Goal: Task Accomplishment & Management: Manage account settings

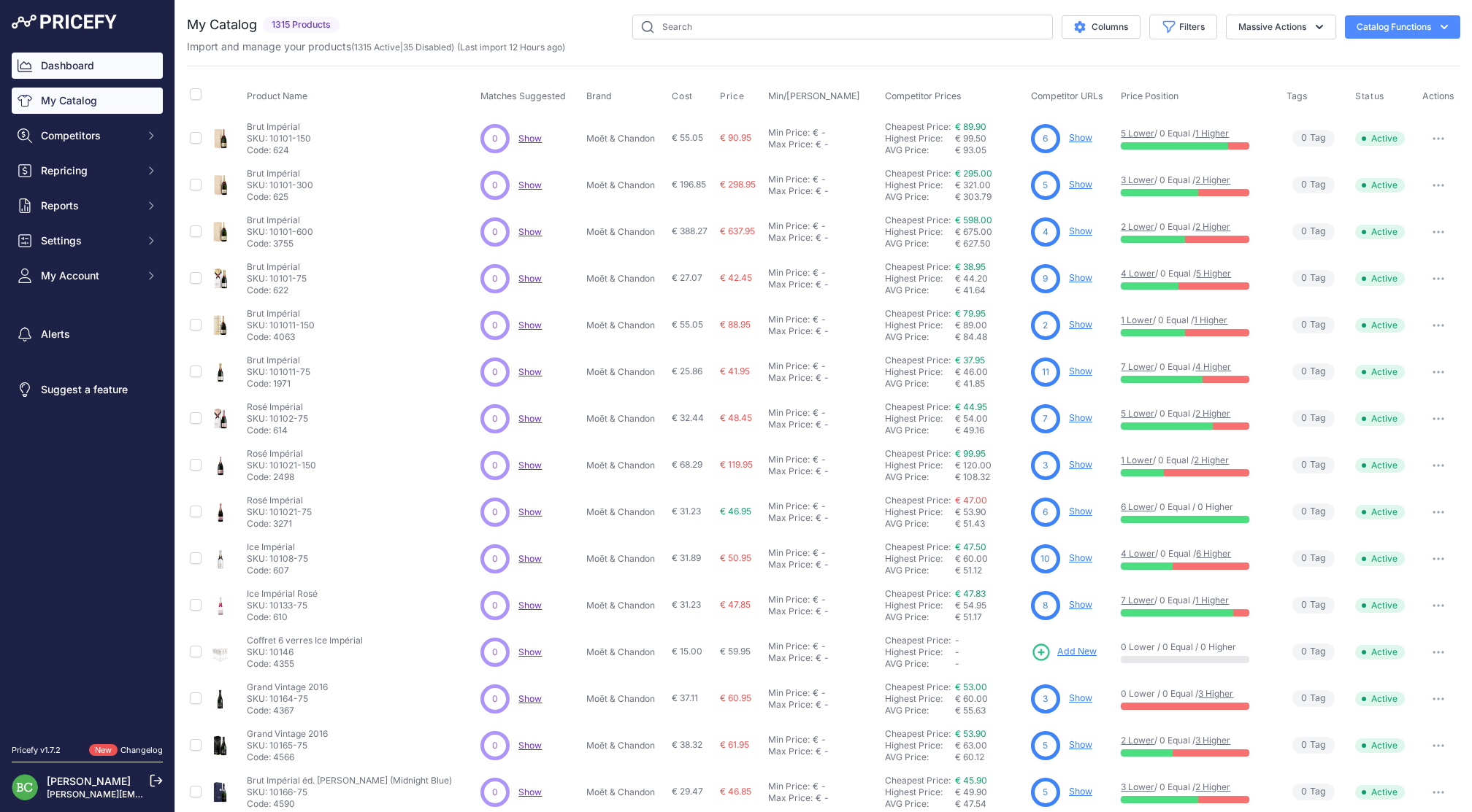
click at [94, 61] on link "Dashboard" at bounding box center [87, 65] width 151 height 26
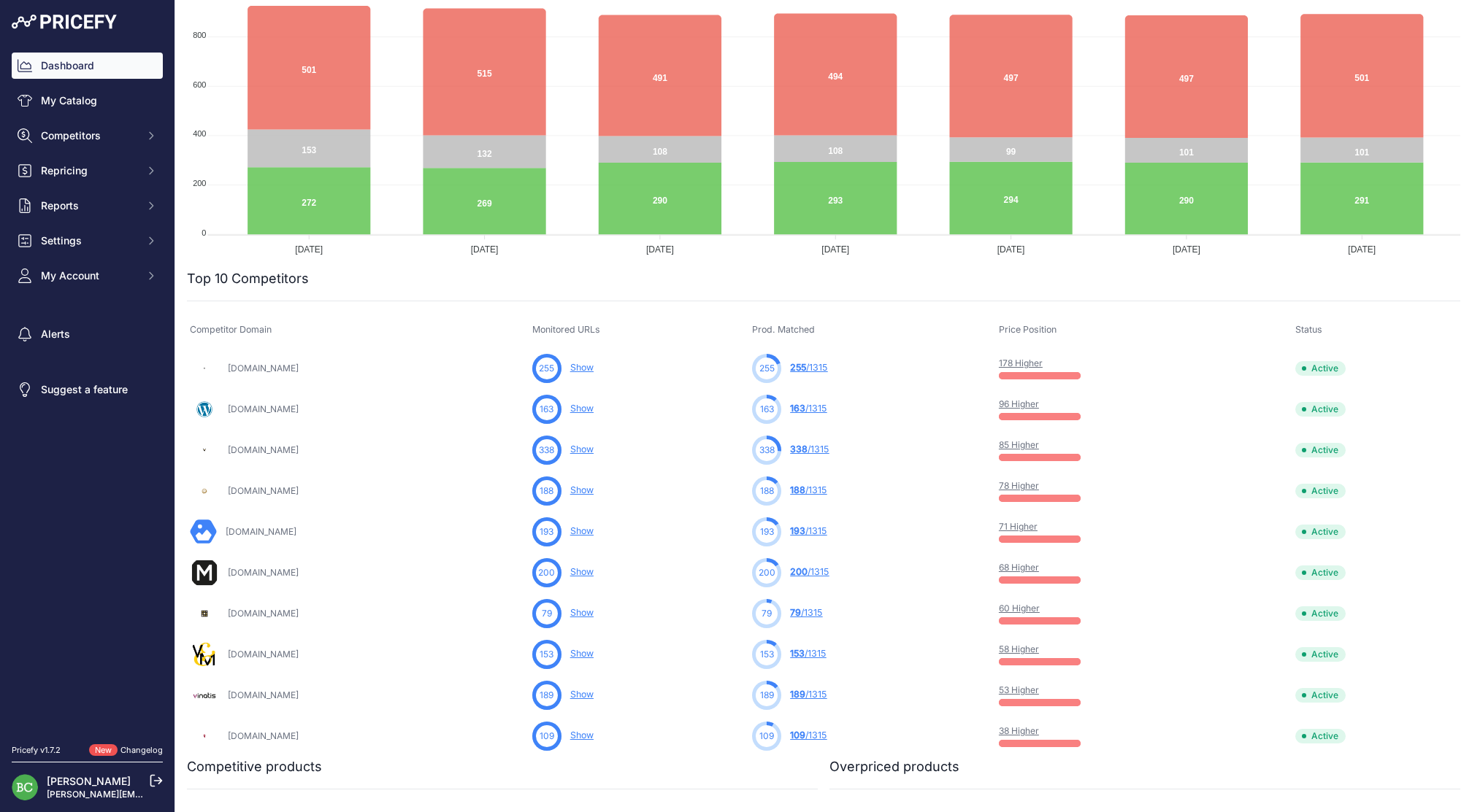
scroll to position [220, 0]
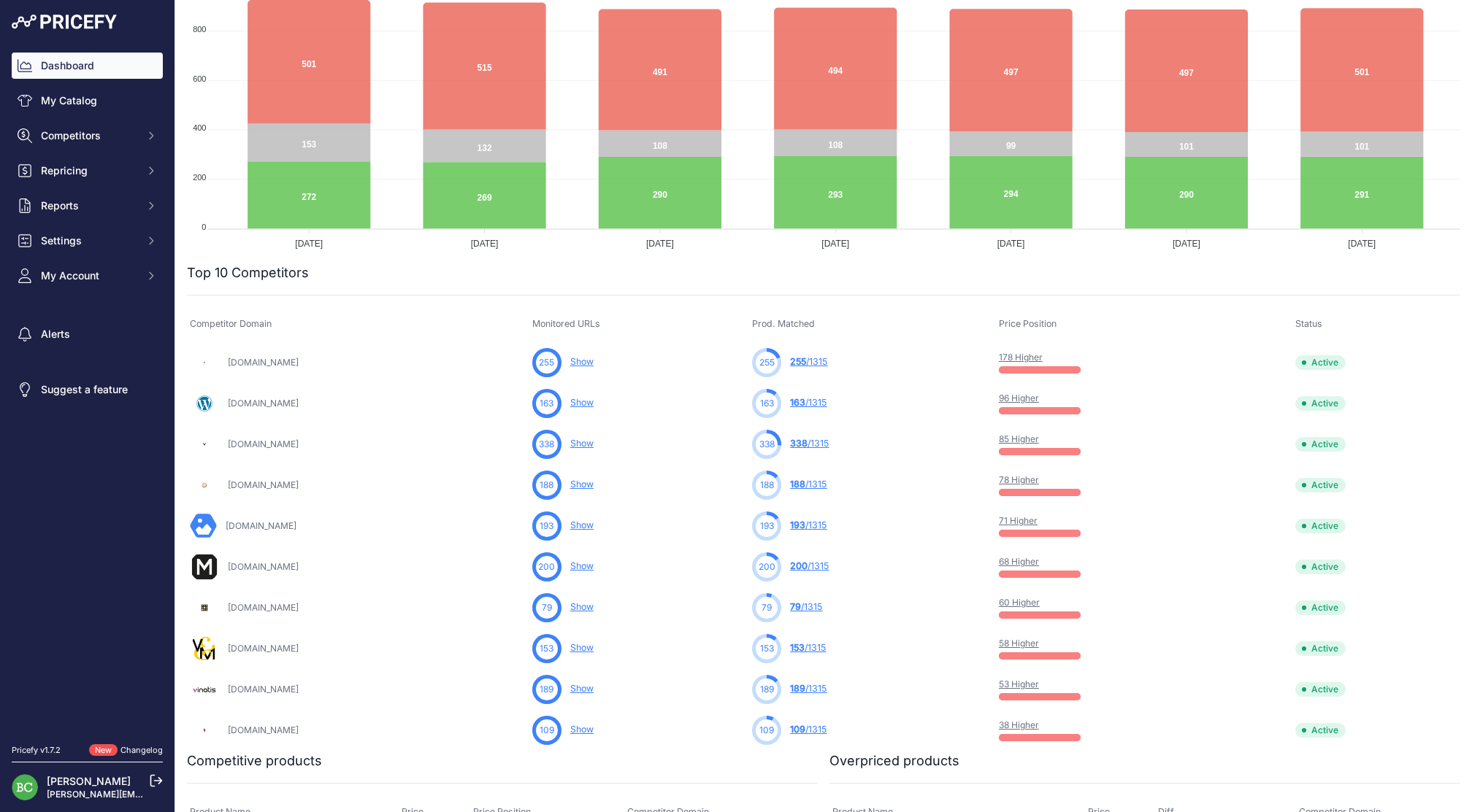
click at [1039, 438] on link "85 Higher" at bounding box center [1019, 438] width 40 height 11
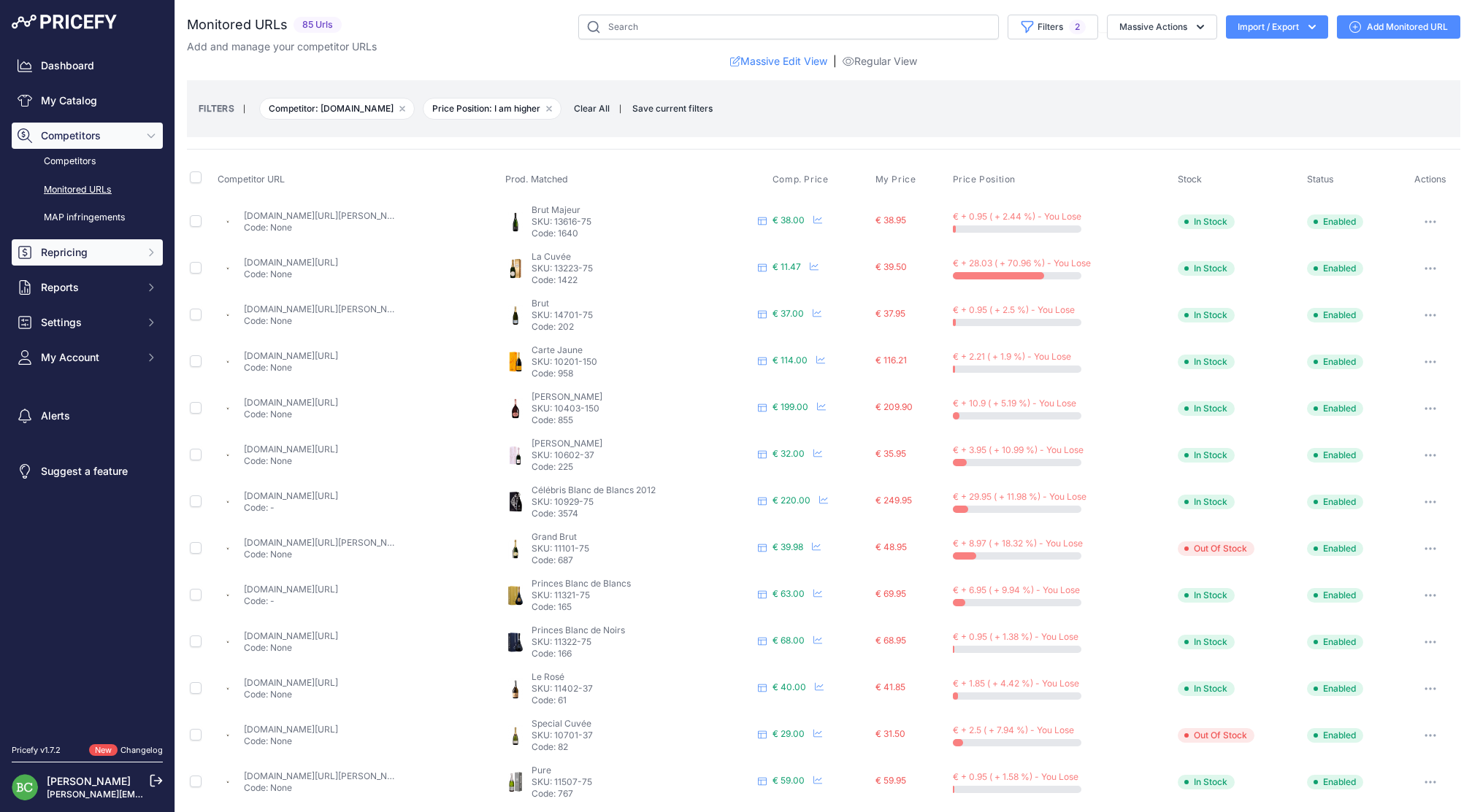
click at [65, 258] on button "Repricing" at bounding box center [87, 252] width 151 height 26
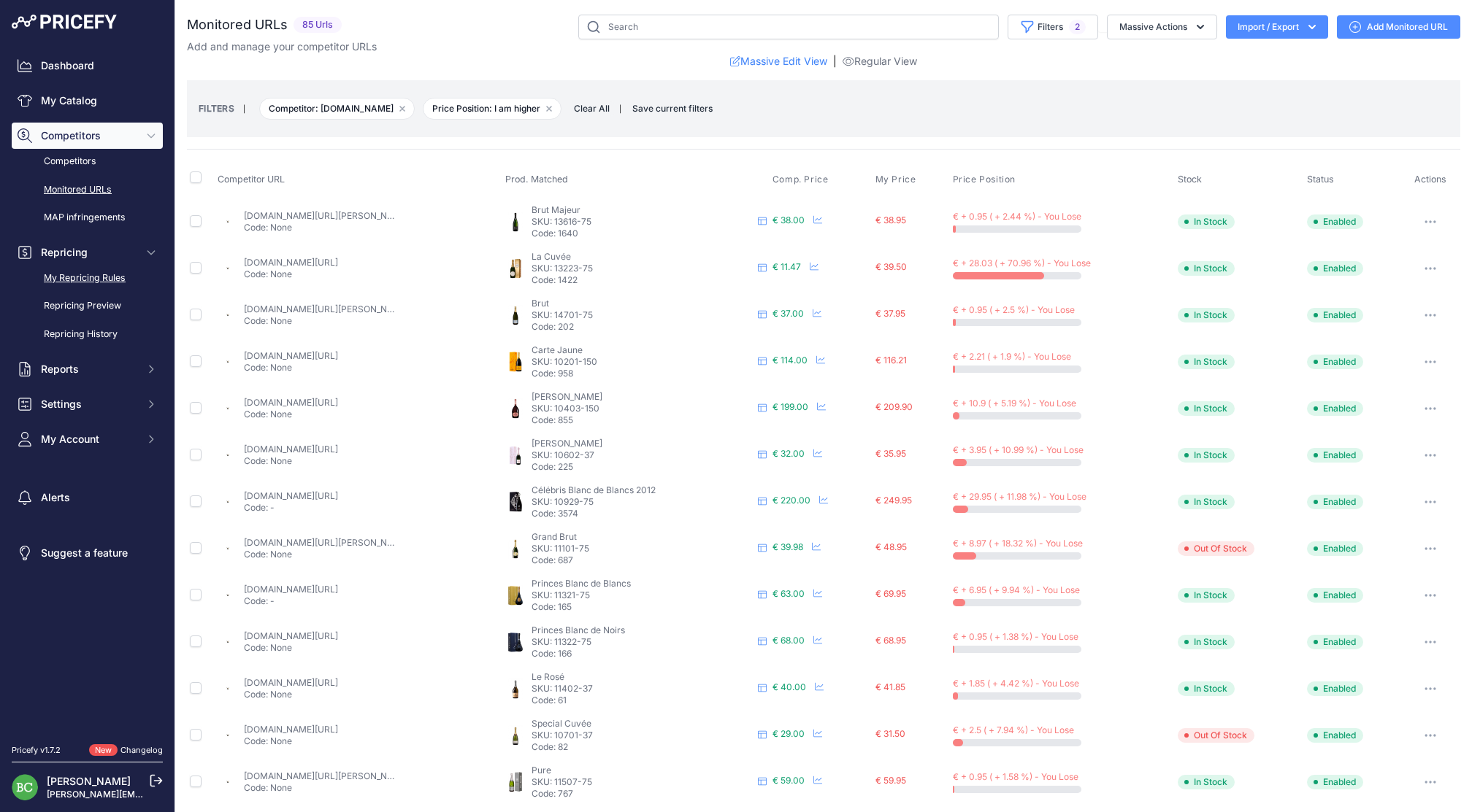
click at [70, 291] on link "My Repricing Rules" at bounding box center [87, 279] width 151 height 26
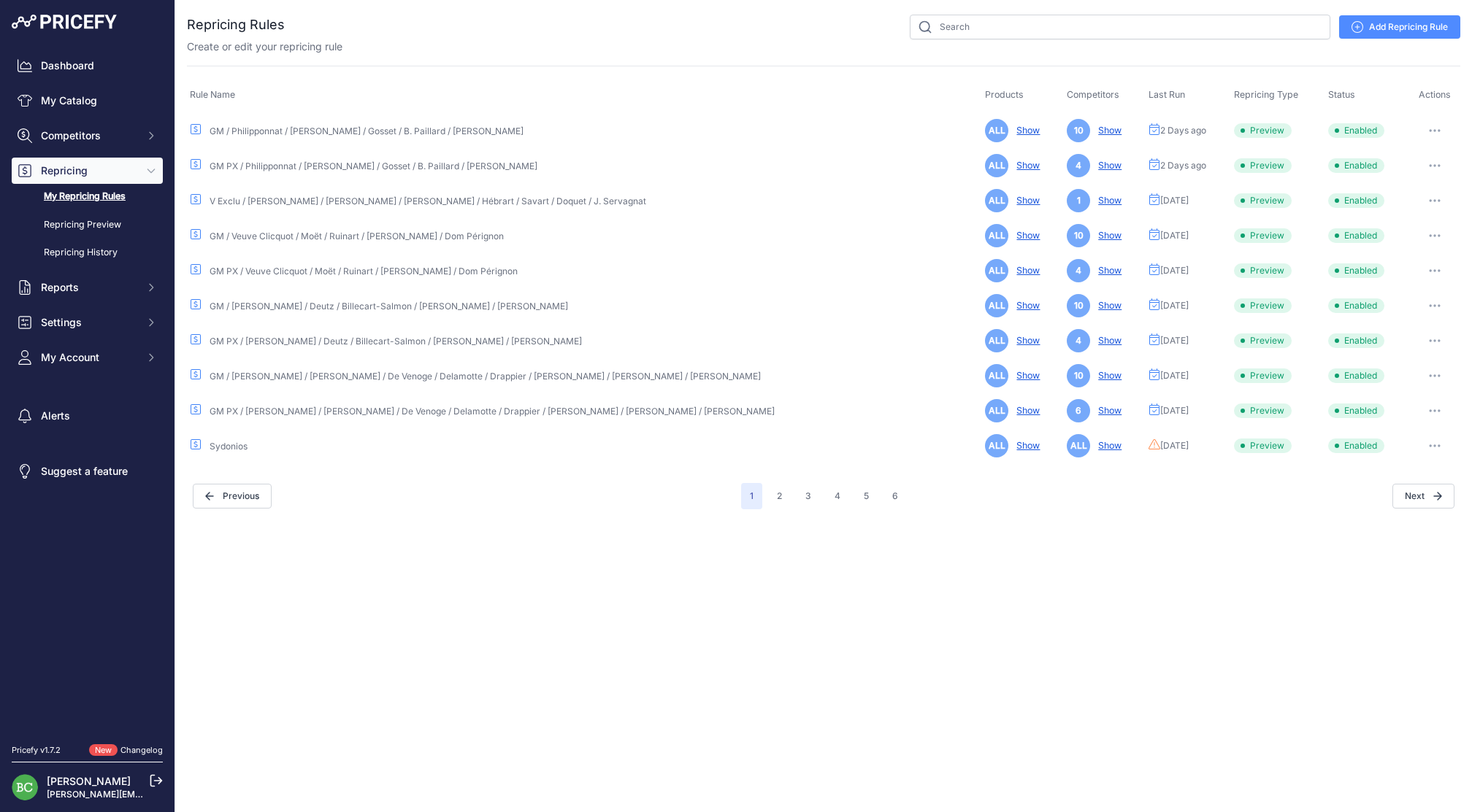
click at [1428, 409] on icon "button" at bounding box center [1434, 410] width 12 height 3
click at [1400, 441] on link "Edit" at bounding box center [1411, 442] width 93 height 24
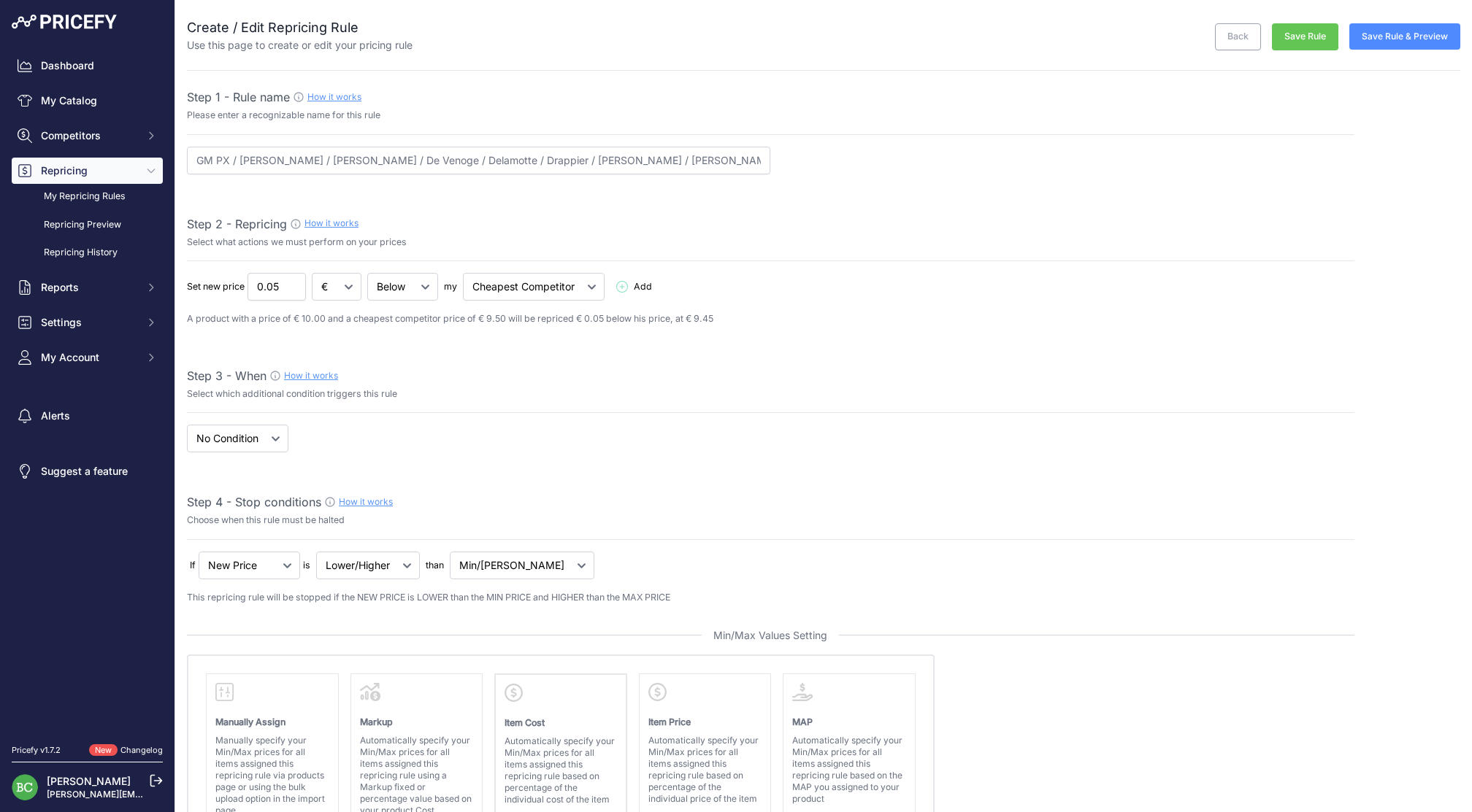
select select "percentage"
select select "7"
click at [1409, 44] on button "Save Rule & Preview" at bounding box center [1405, 37] width 111 height 26
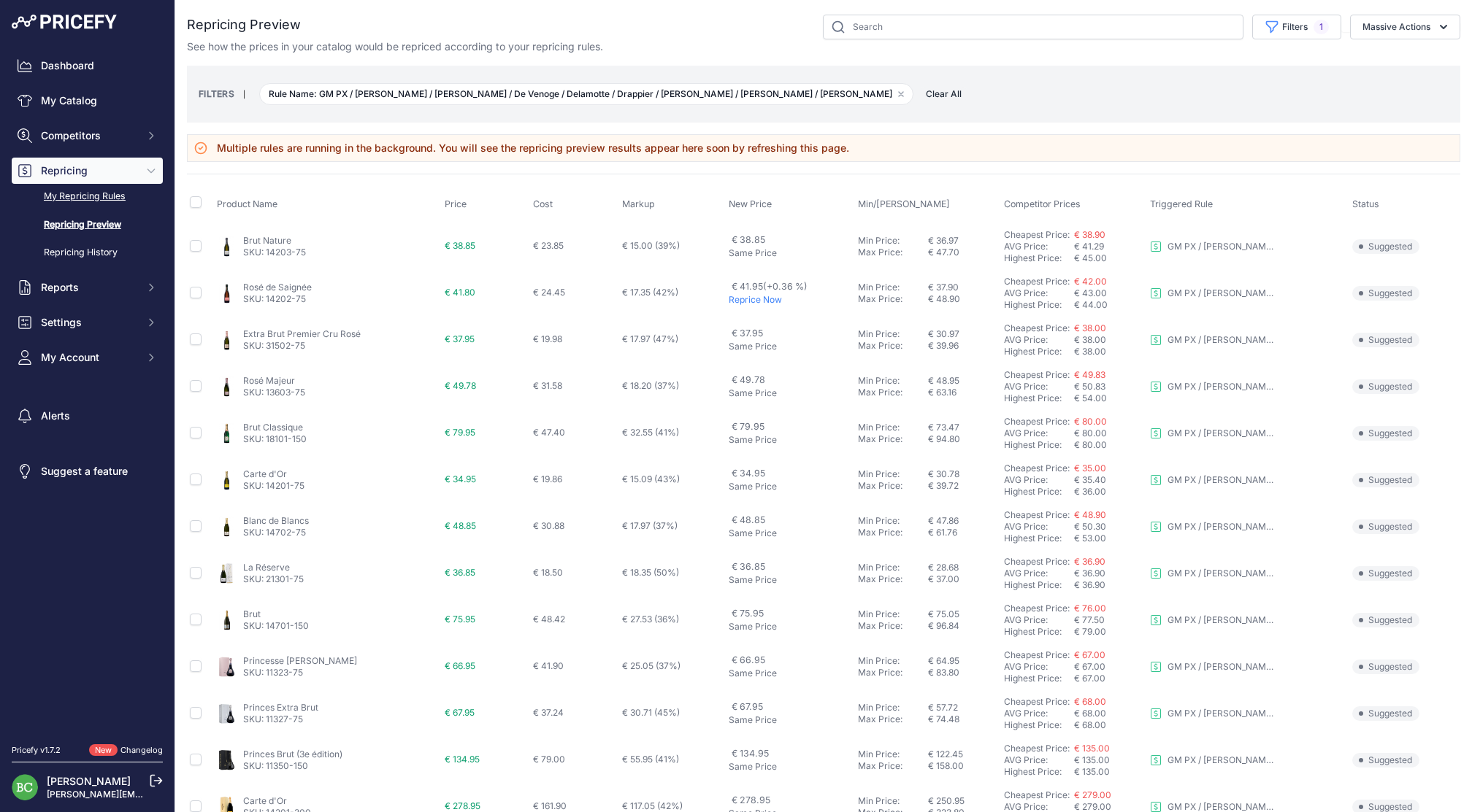
click at [89, 209] on link "My Repricing Rules" at bounding box center [87, 196] width 151 height 26
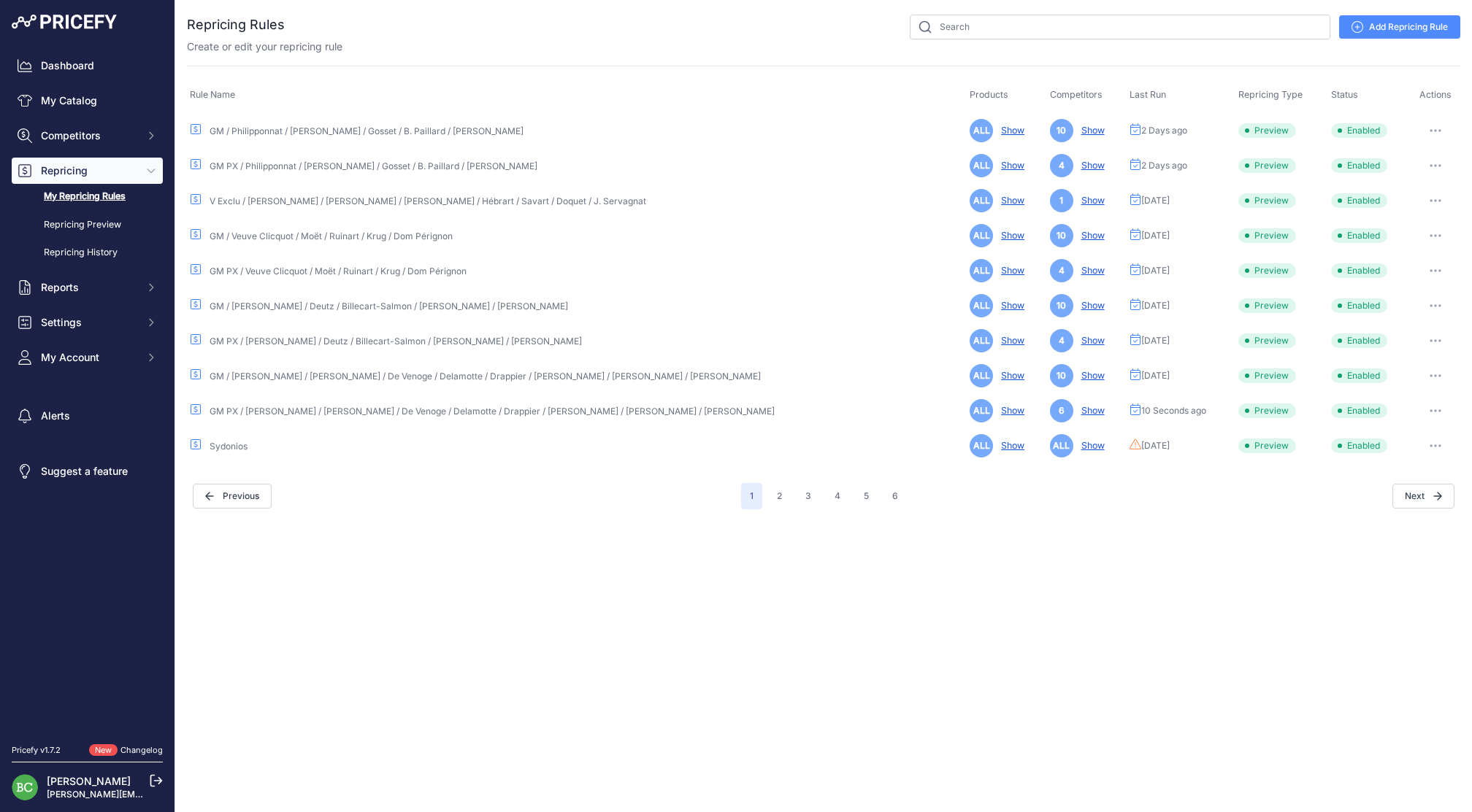
click at [1434, 410] on icon "button" at bounding box center [1434, 410] width 1 height 1
click at [1404, 438] on link "Edit" at bounding box center [1411, 442] width 93 height 24
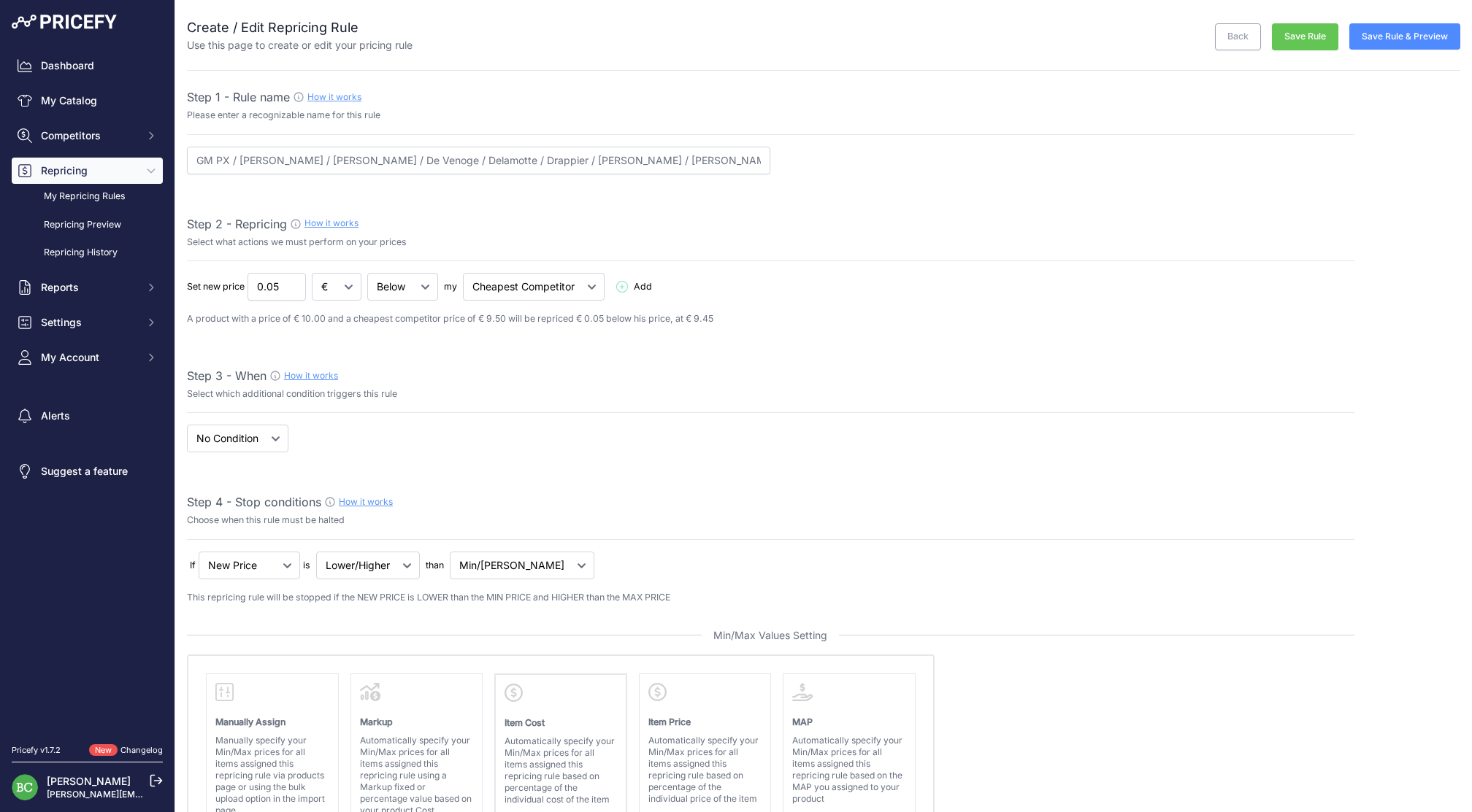
select select "percentage"
select select "7"
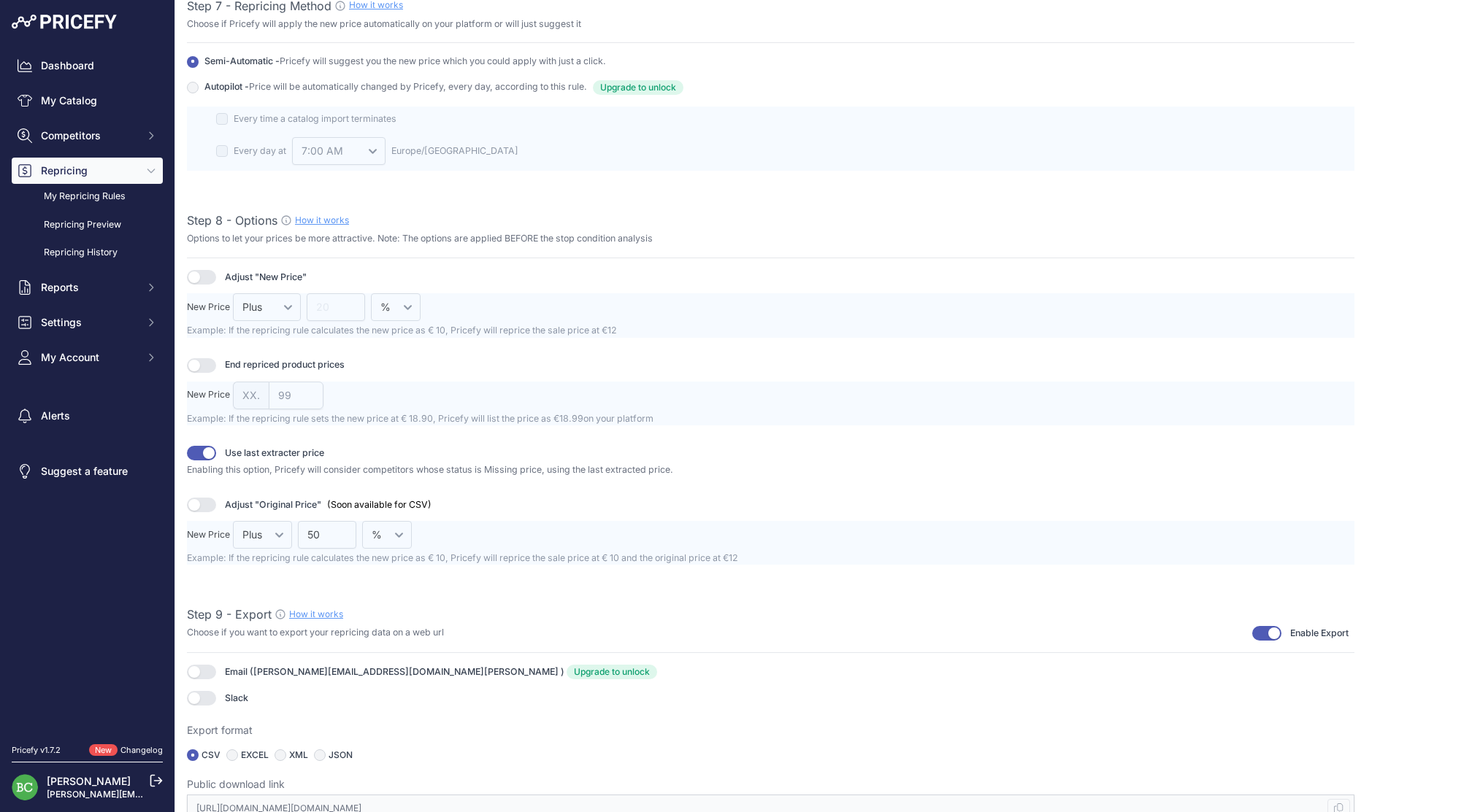
scroll to position [1735, 0]
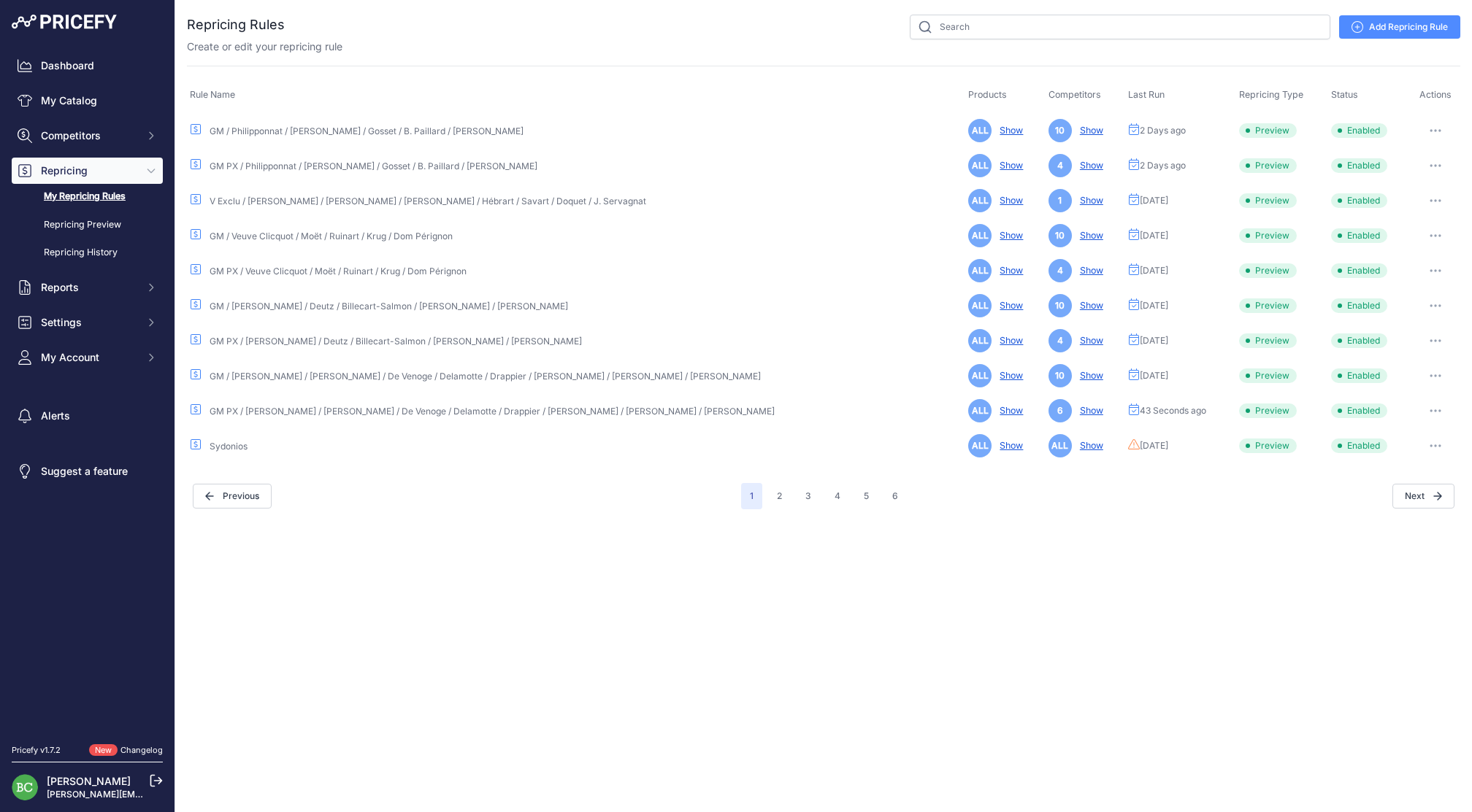
click at [1425, 371] on button "button" at bounding box center [1434, 376] width 29 height 21
click at [1405, 406] on link "Edit" at bounding box center [1411, 406] width 93 height 24
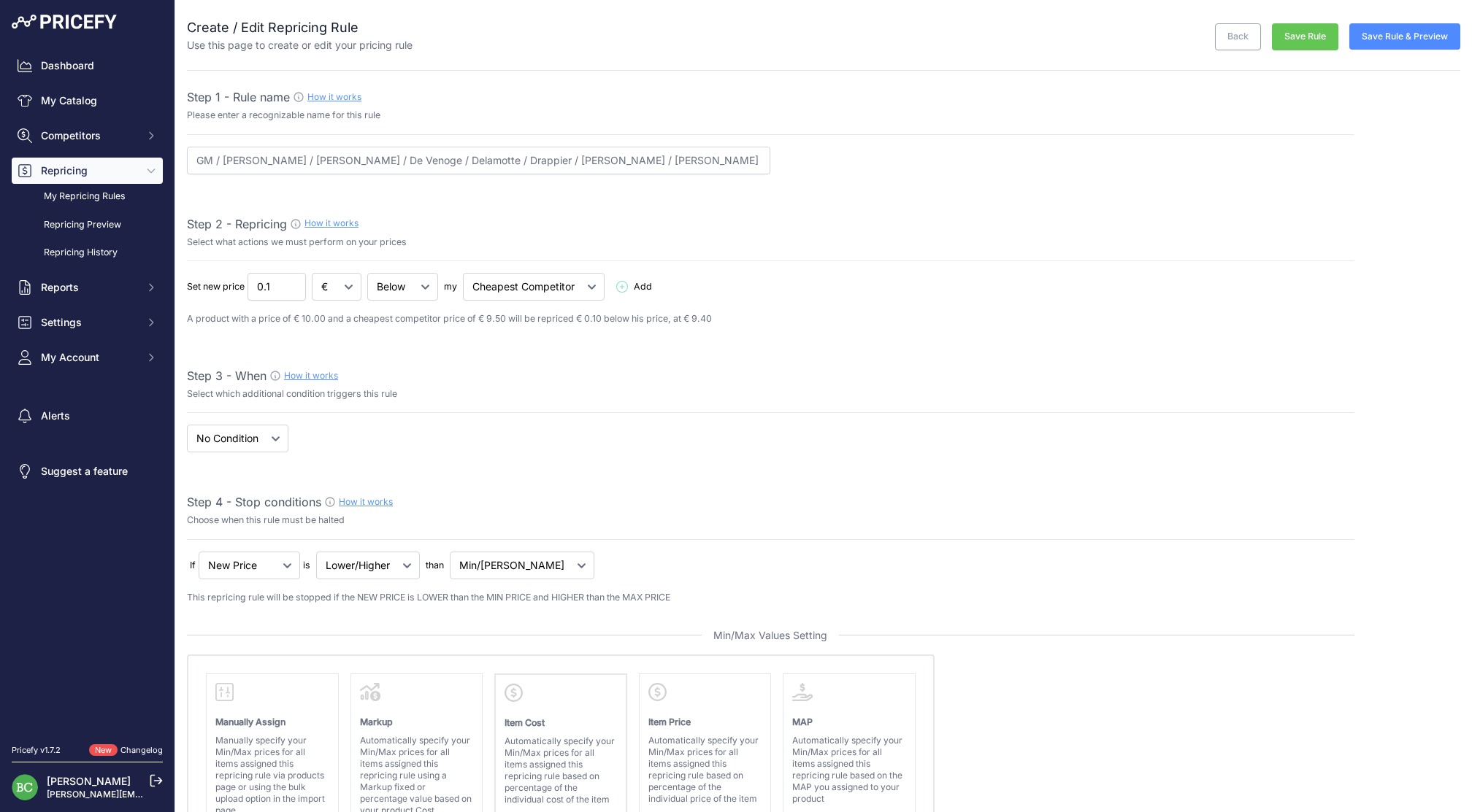
select select "percentage"
select select "7"
click at [1423, 38] on button "Save Rule & Preview" at bounding box center [1405, 37] width 111 height 26
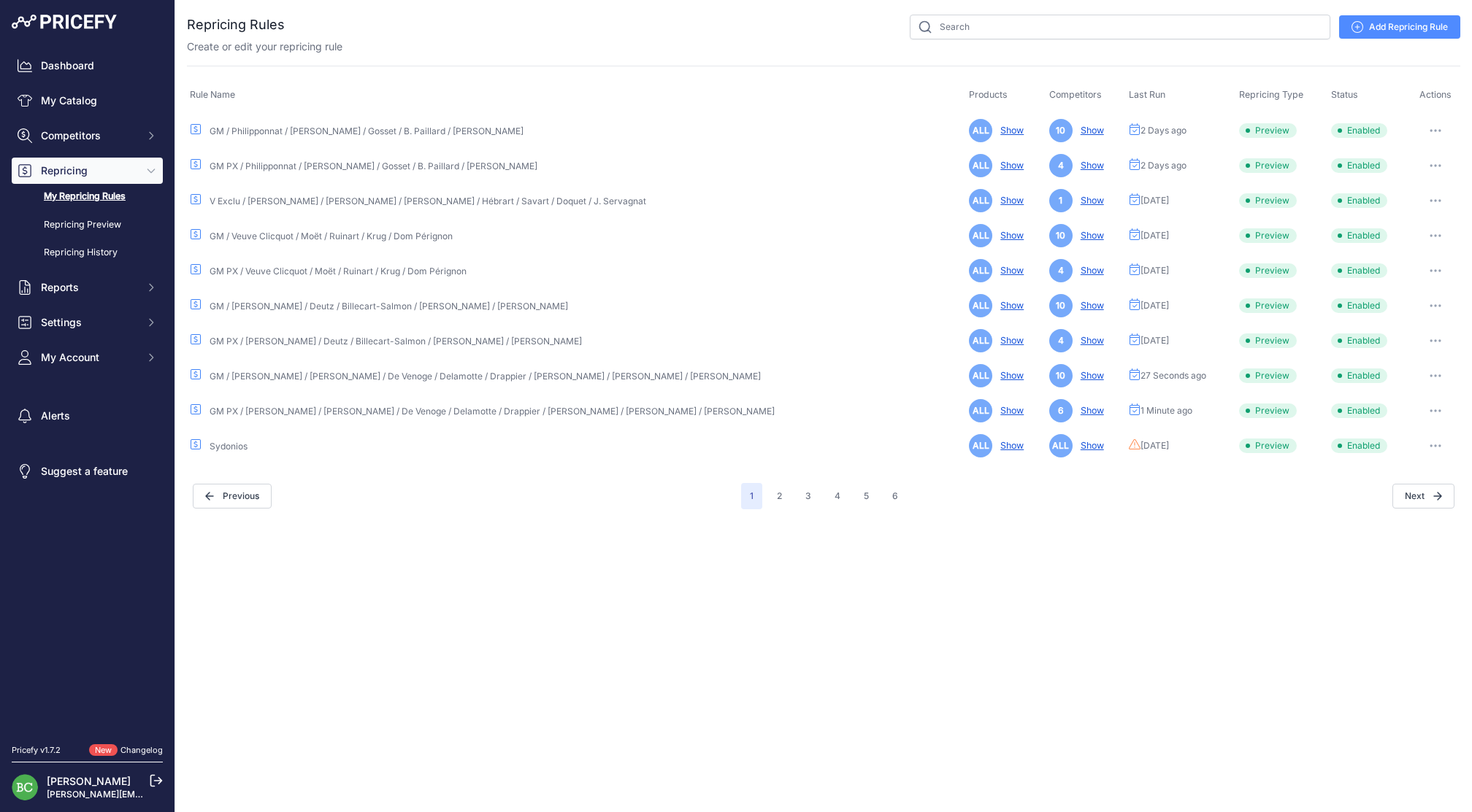
click at [1431, 342] on button "button" at bounding box center [1434, 340] width 29 height 21
click at [1398, 369] on link "Edit" at bounding box center [1411, 372] width 93 height 24
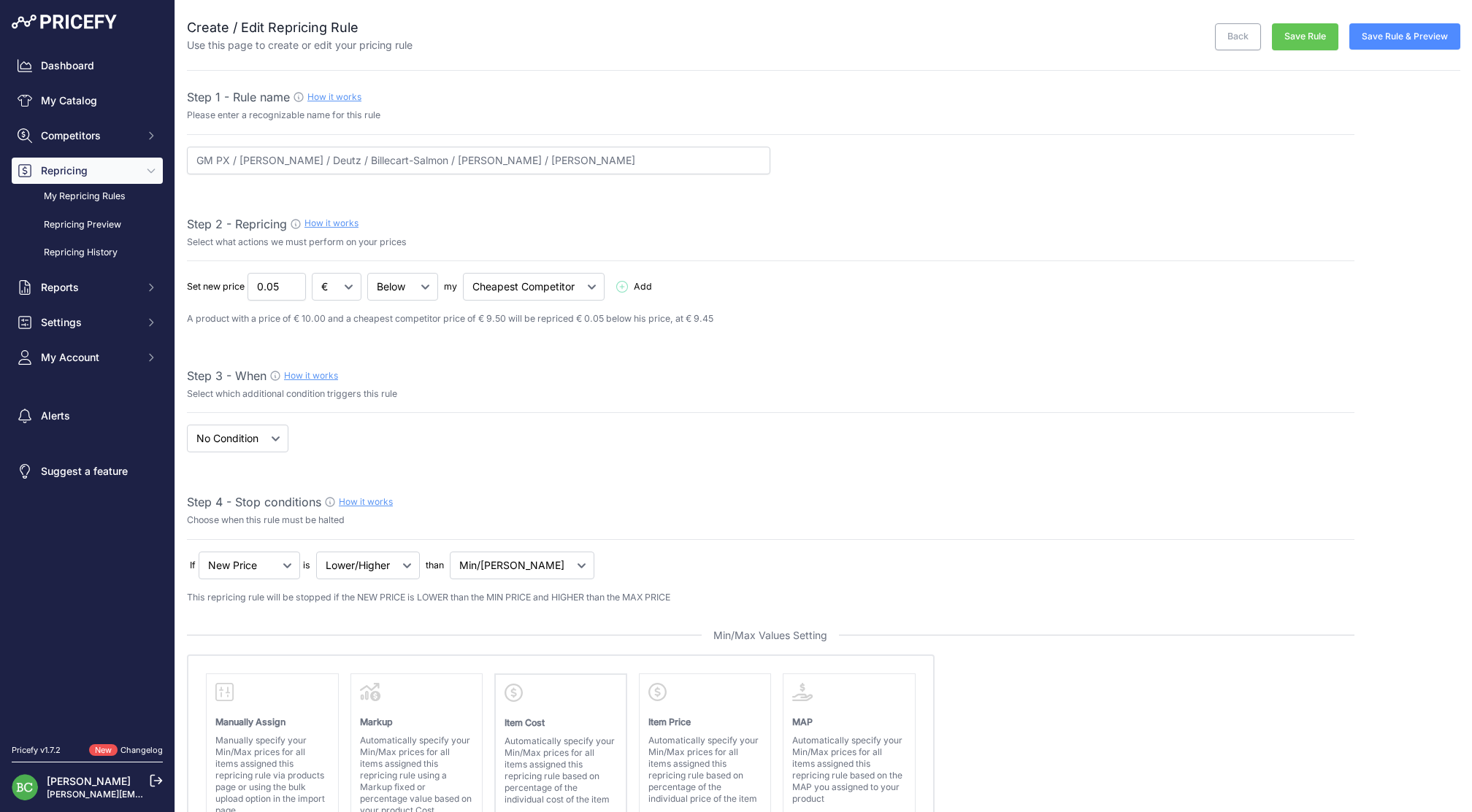
select select "percentage"
select select "7"
click at [1411, 31] on button "Save Rule & Preview" at bounding box center [1405, 37] width 111 height 26
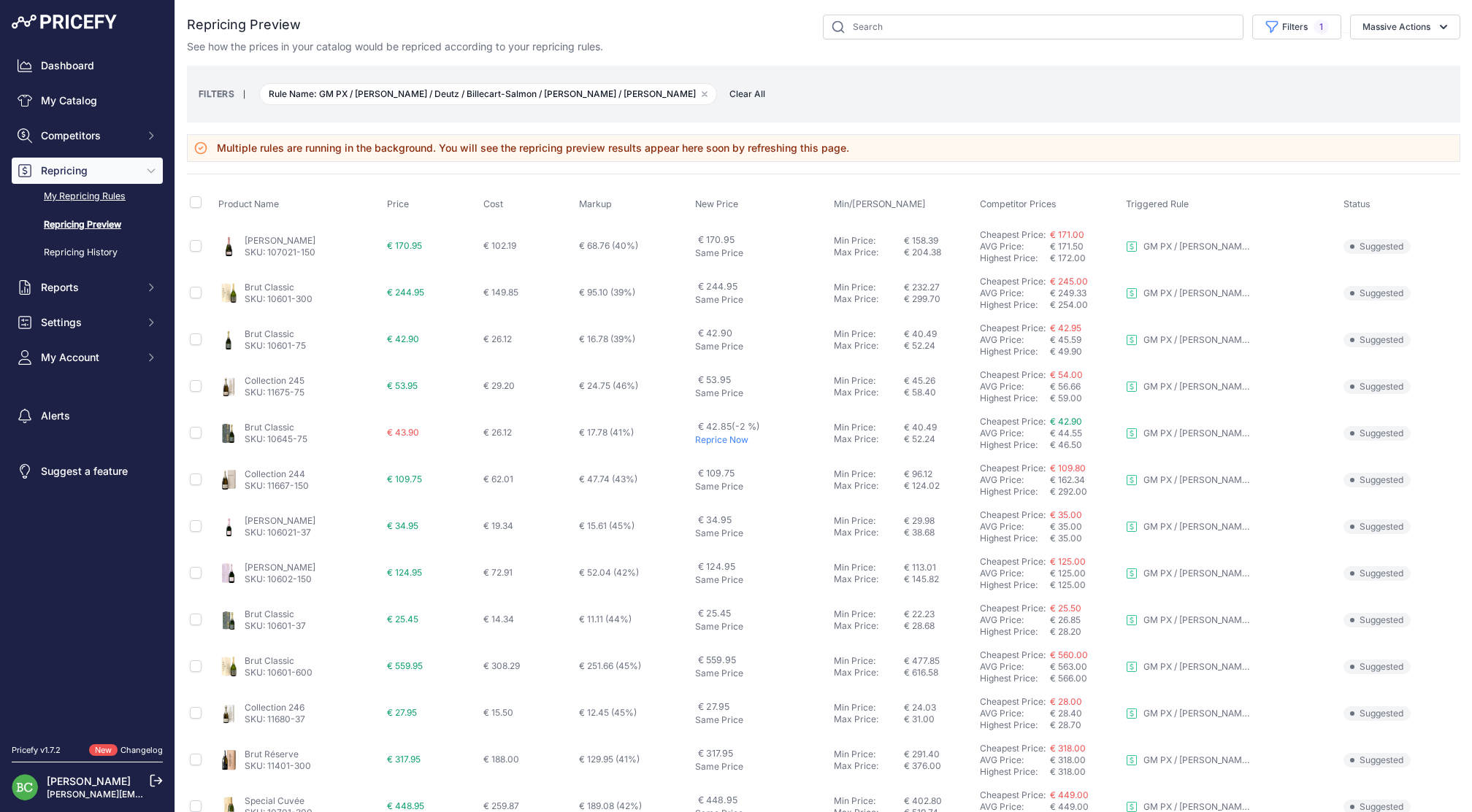
click at [109, 209] on link "My Repricing Rules" at bounding box center [87, 196] width 151 height 26
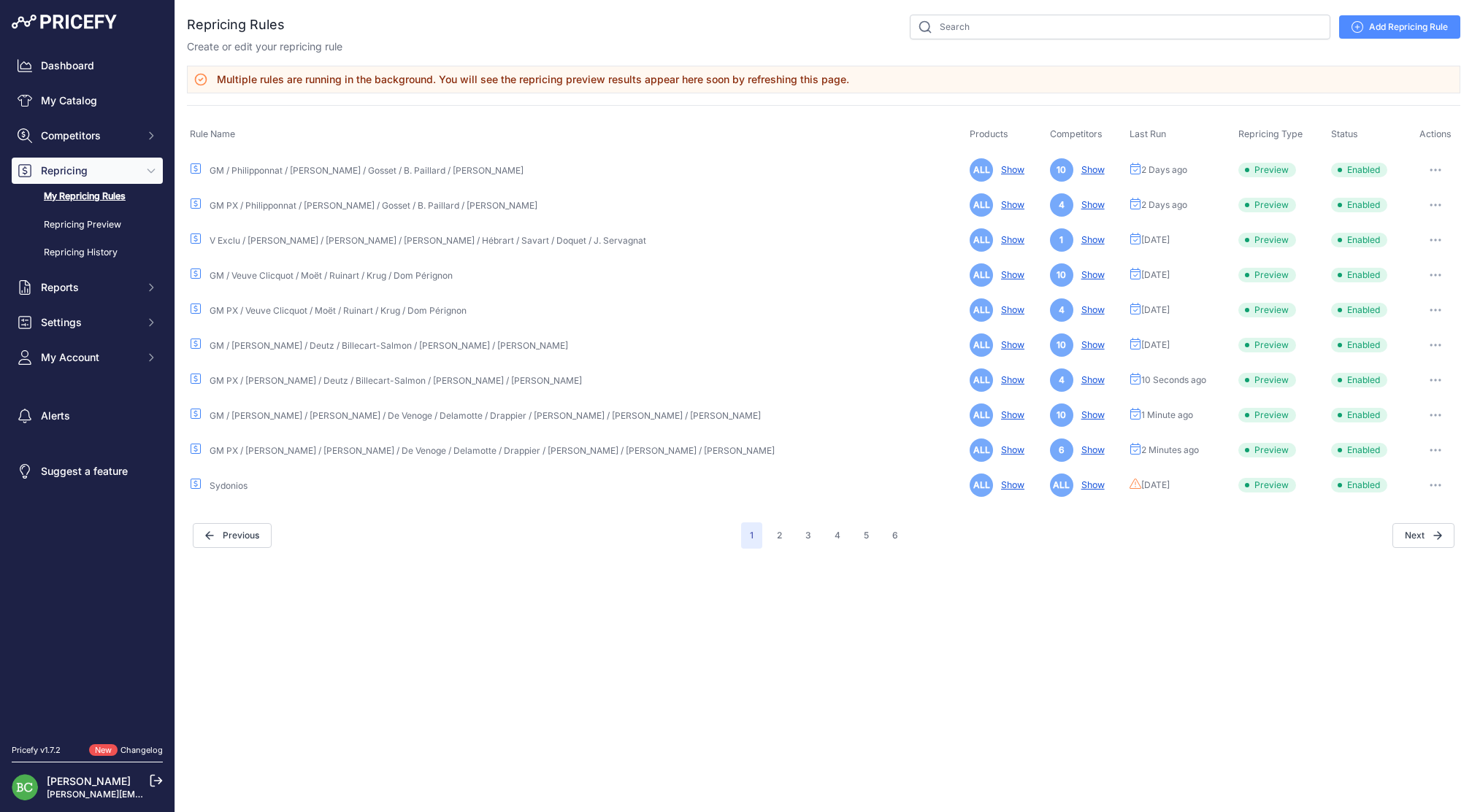
click at [1426, 342] on button "button" at bounding box center [1434, 345] width 29 height 21
click at [1394, 374] on link "Edit" at bounding box center [1411, 376] width 93 height 24
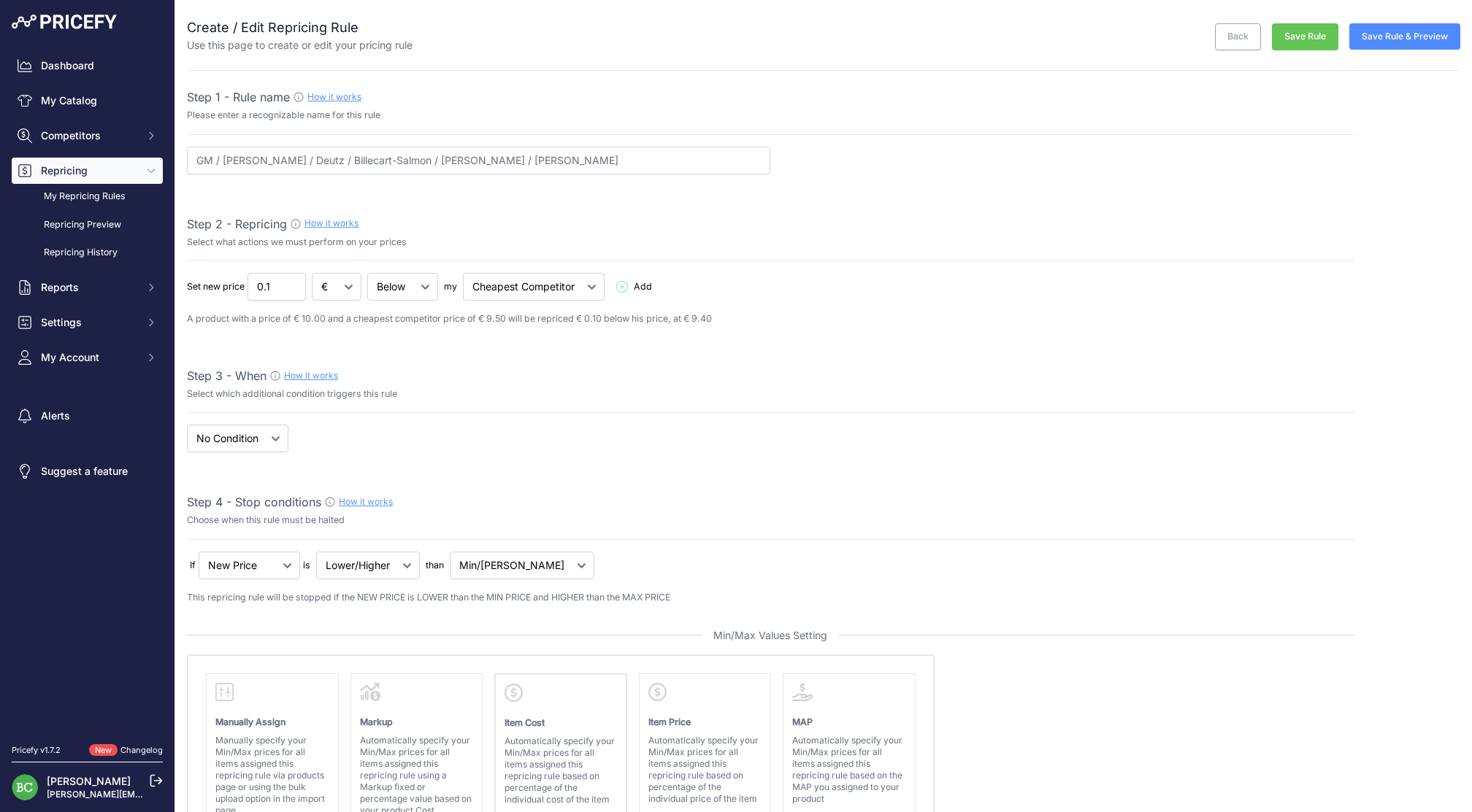
select select "percentage"
select select "7"
click at [1412, 37] on button "Save Rule & Preview" at bounding box center [1405, 37] width 111 height 26
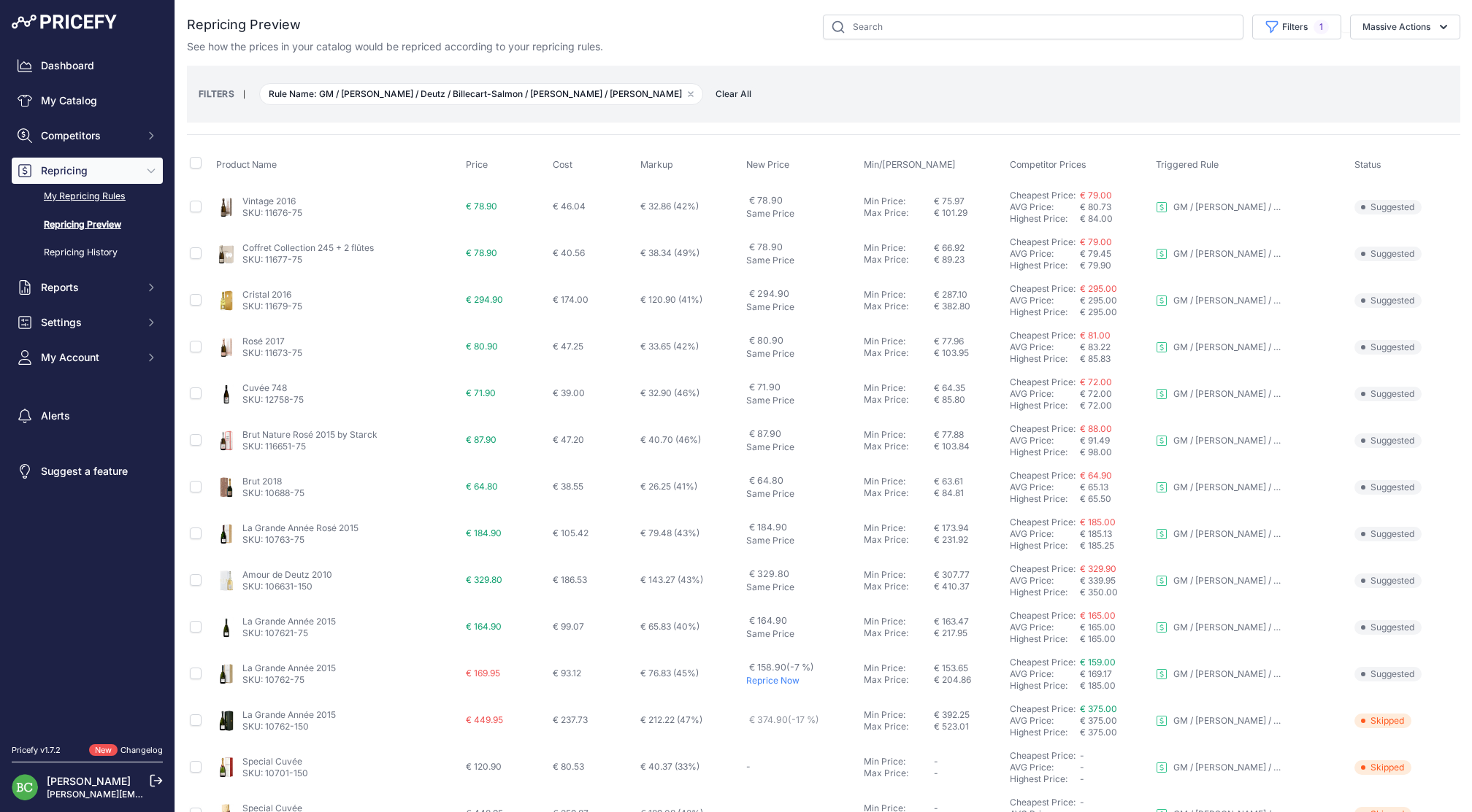
click at [108, 209] on link "My Repricing Rules" at bounding box center [87, 196] width 151 height 26
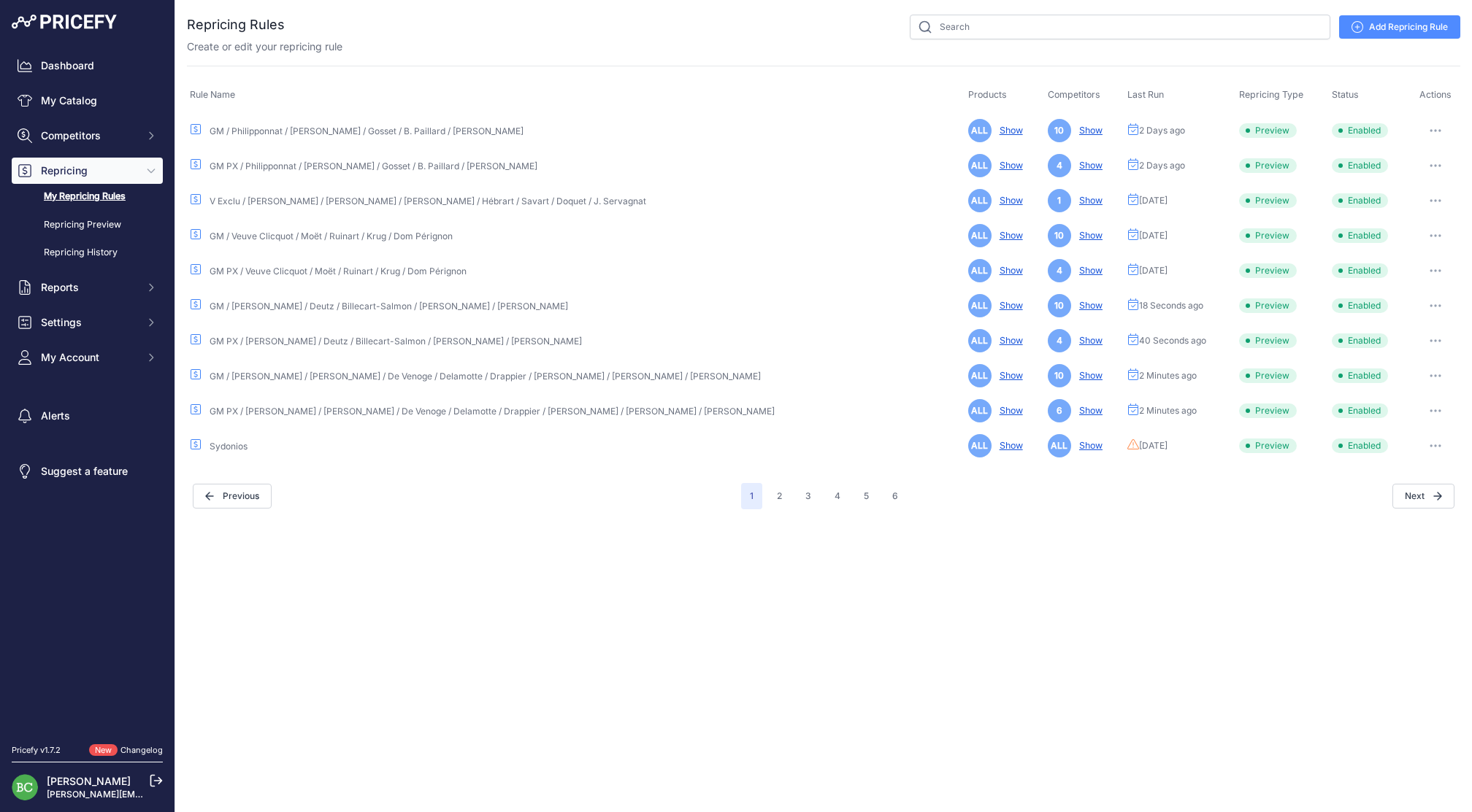
click at [1429, 270] on icon "button" at bounding box center [1435, 271] width 12 height 3
click at [1403, 297] on link "Edit" at bounding box center [1411, 301] width 93 height 24
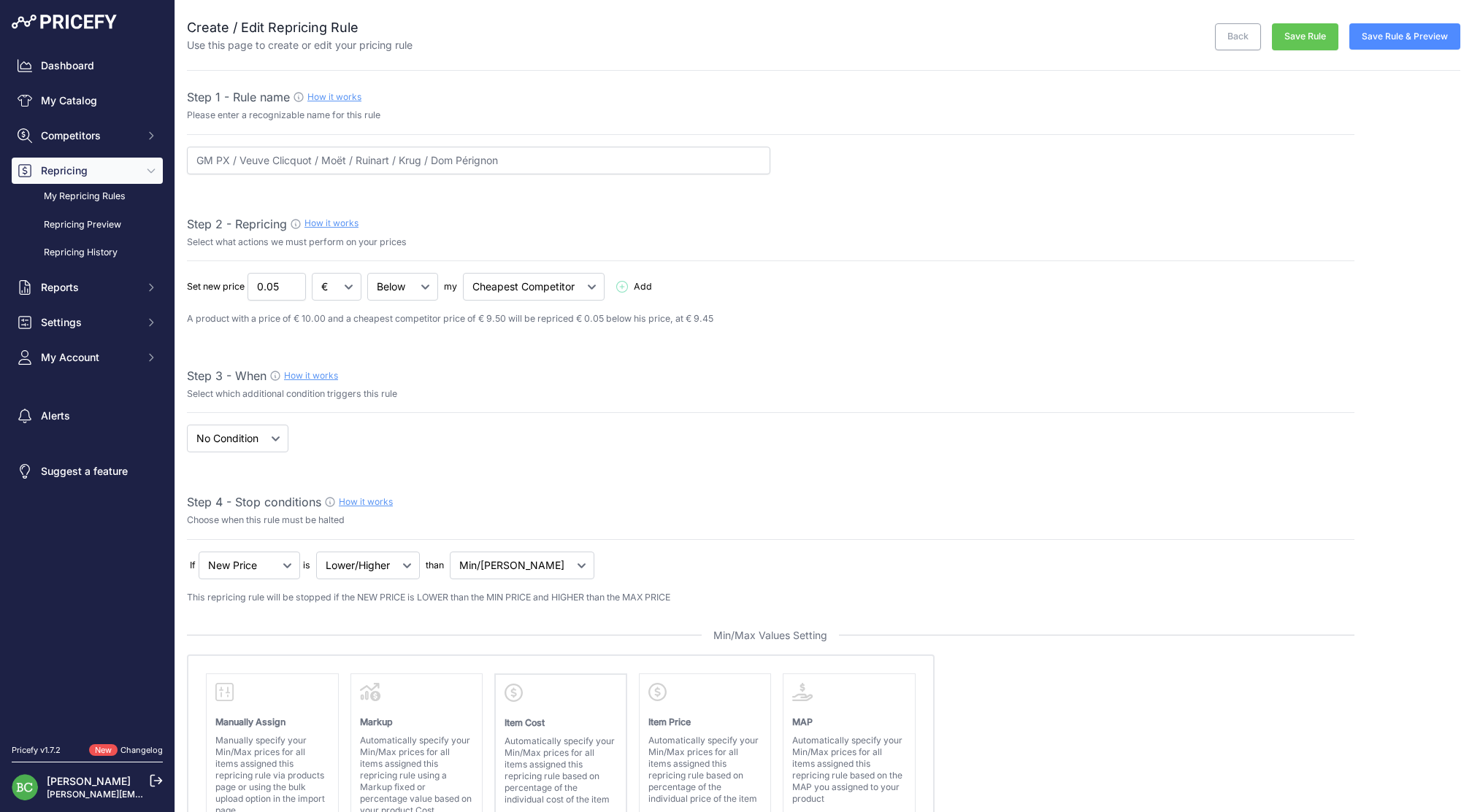
select select "percentage"
select select "7"
click at [1416, 35] on button "Save Rule & Preview" at bounding box center [1405, 37] width 111 height 26
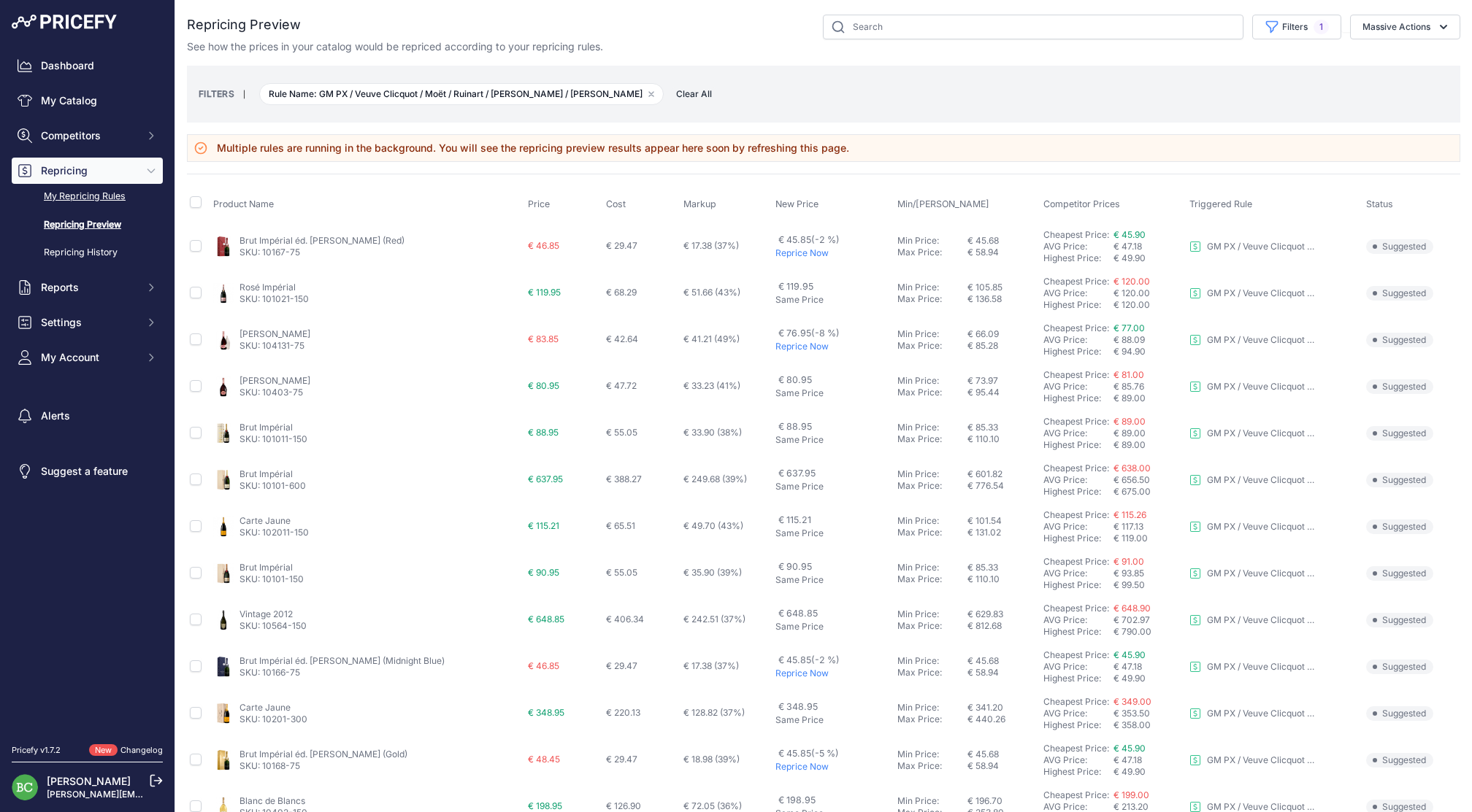
click at [77, 209] on link "My Repricing Rules" at bounding box center [87, 196] width 151 height 26
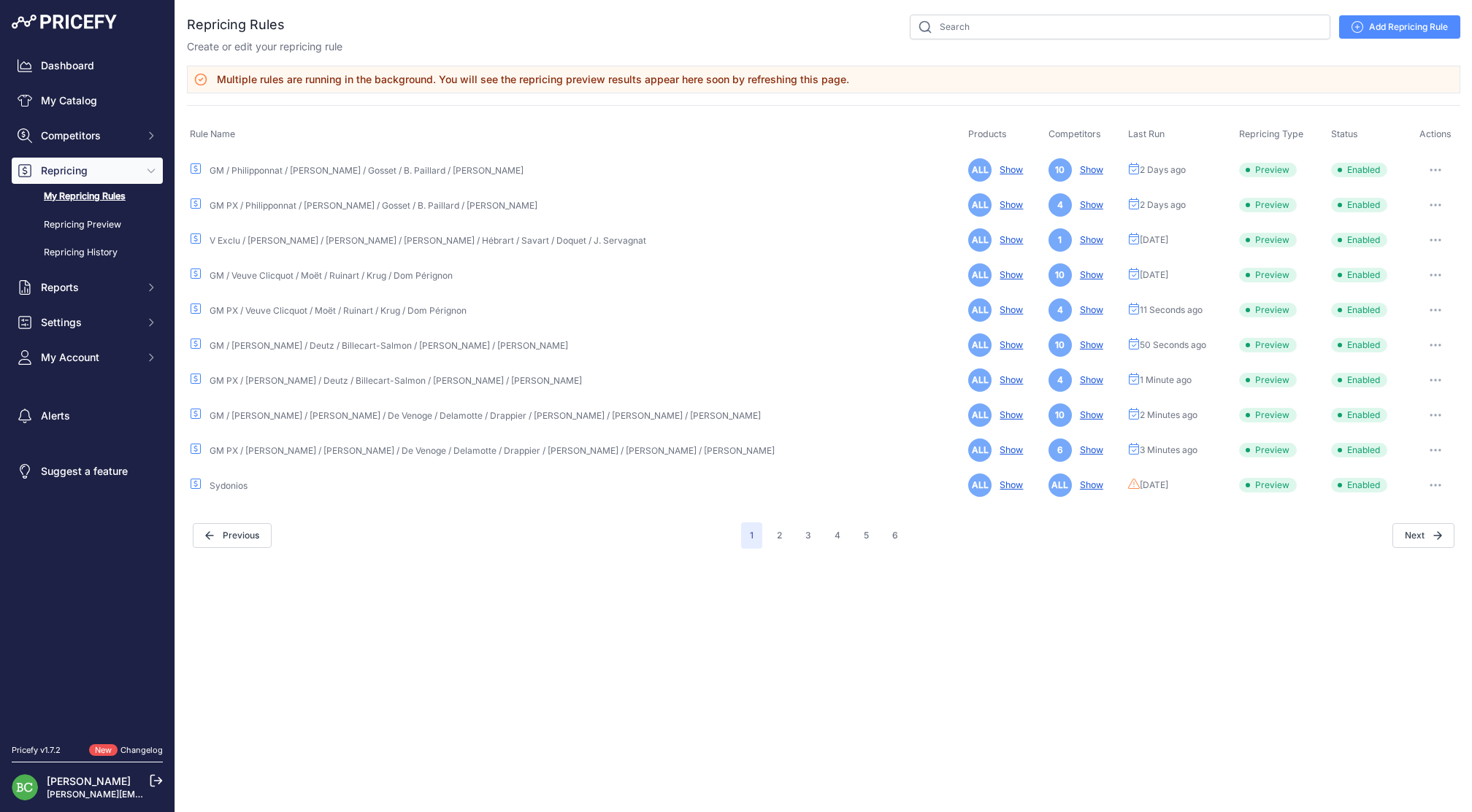
click at [1434, 275] on icon "button" at bounding box center [1434, 275] width 1 height 1
click at [1411, 299] on link "Edit" at bounding box center [1411, 306] width 93 height 24
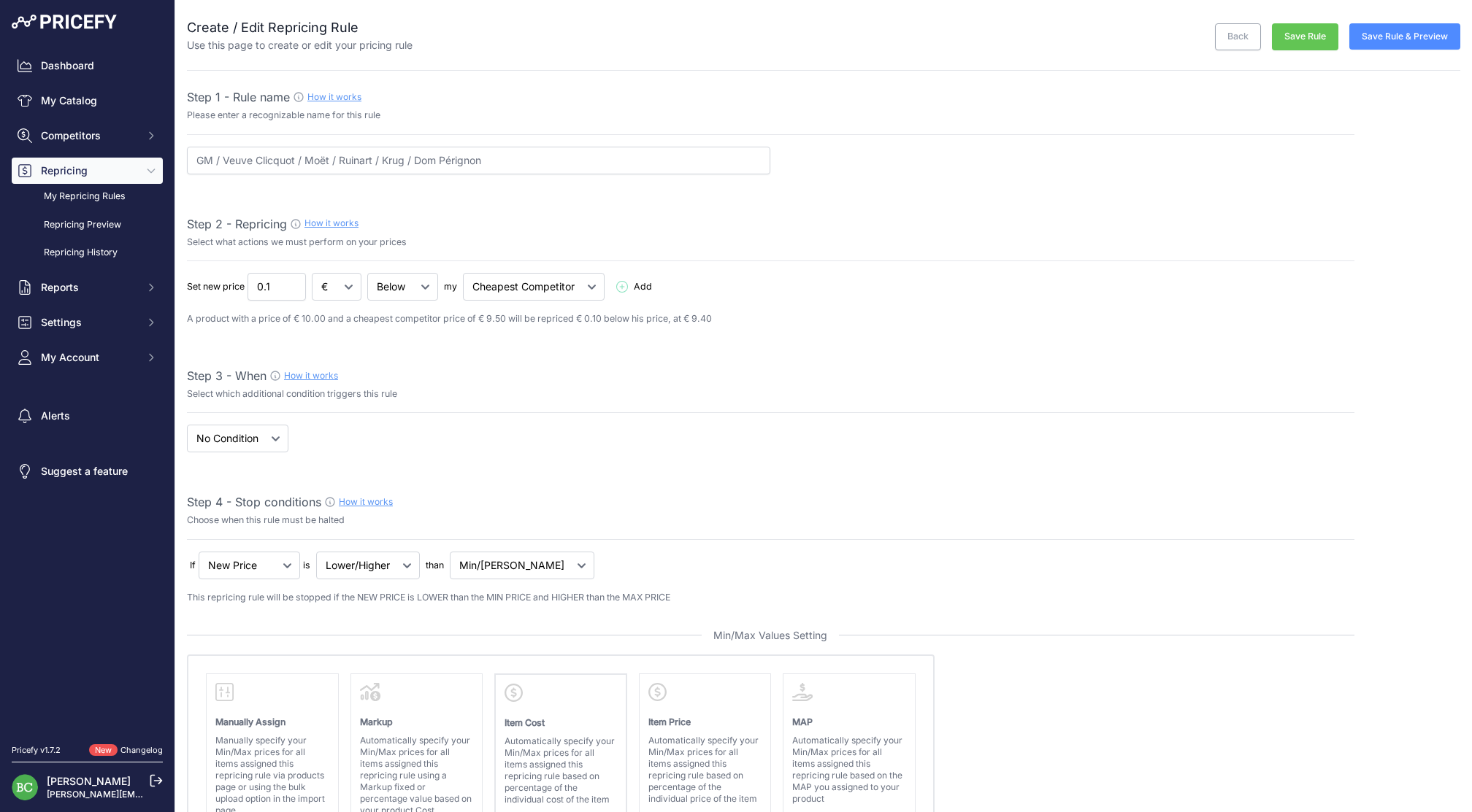
select select "percentage"
select select "7"
click at [1411, 38] on button "Save Rule & Preview" at bounding box center [1405, 37] width 111 height 26
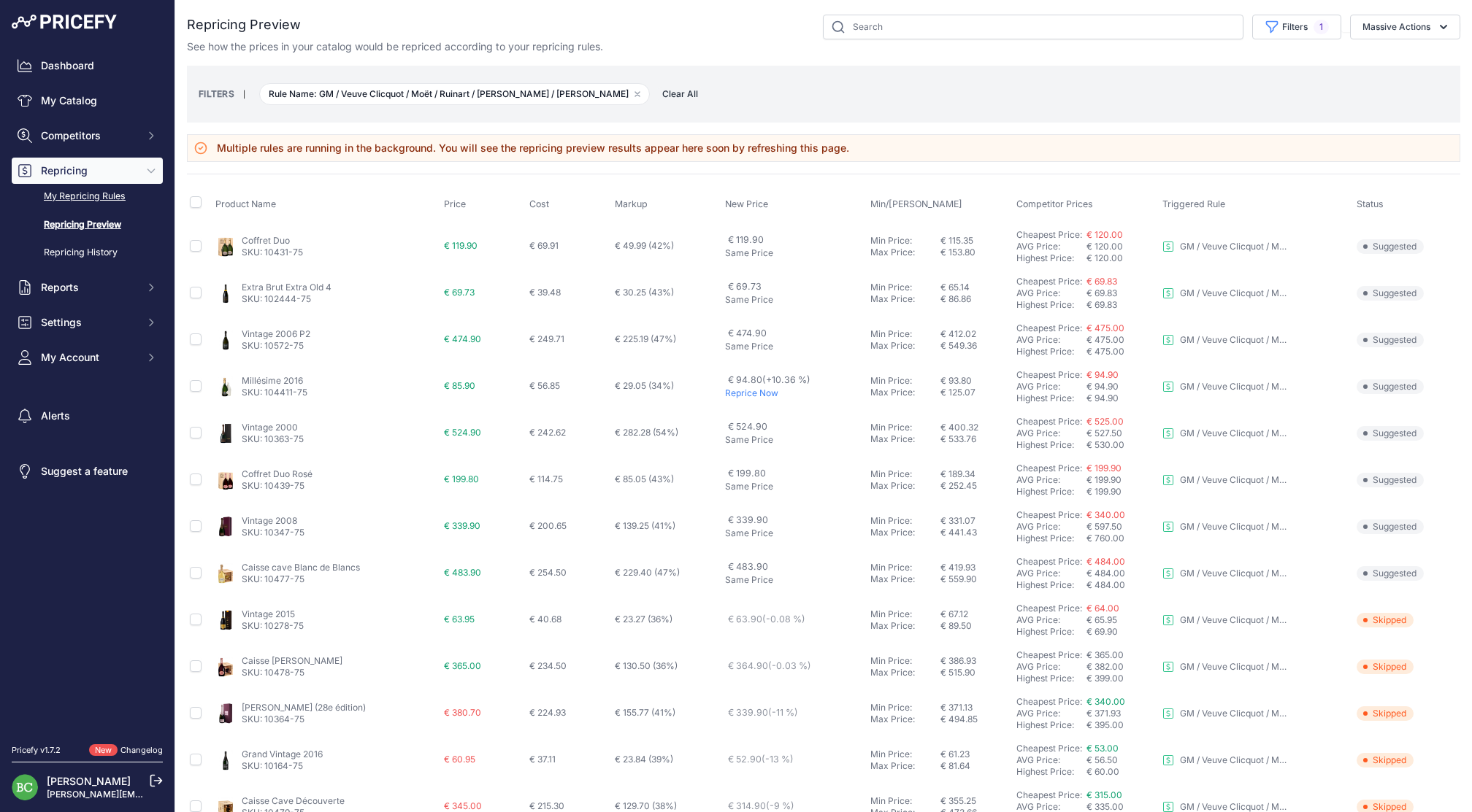
click at [85, 209] on link "My Repricing Rules" at bounding box center [87, 196] width 151 height 26
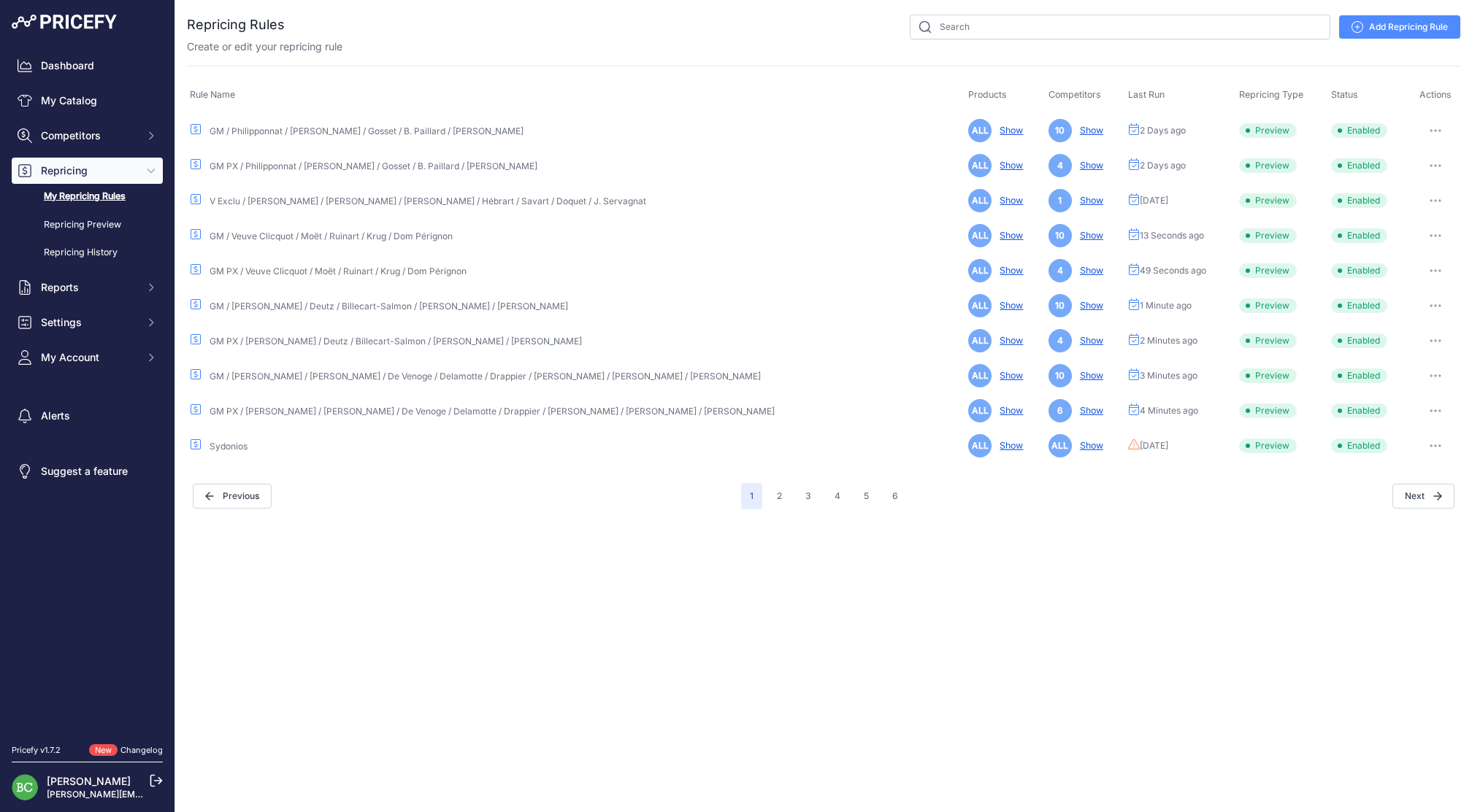
click at [1431, 197] on button "button" at bounding box center [1434, 200] width 29 height 21
click at [1403, 231] on link "Edit" at bounding box center [1411, 232] width 93 height 24
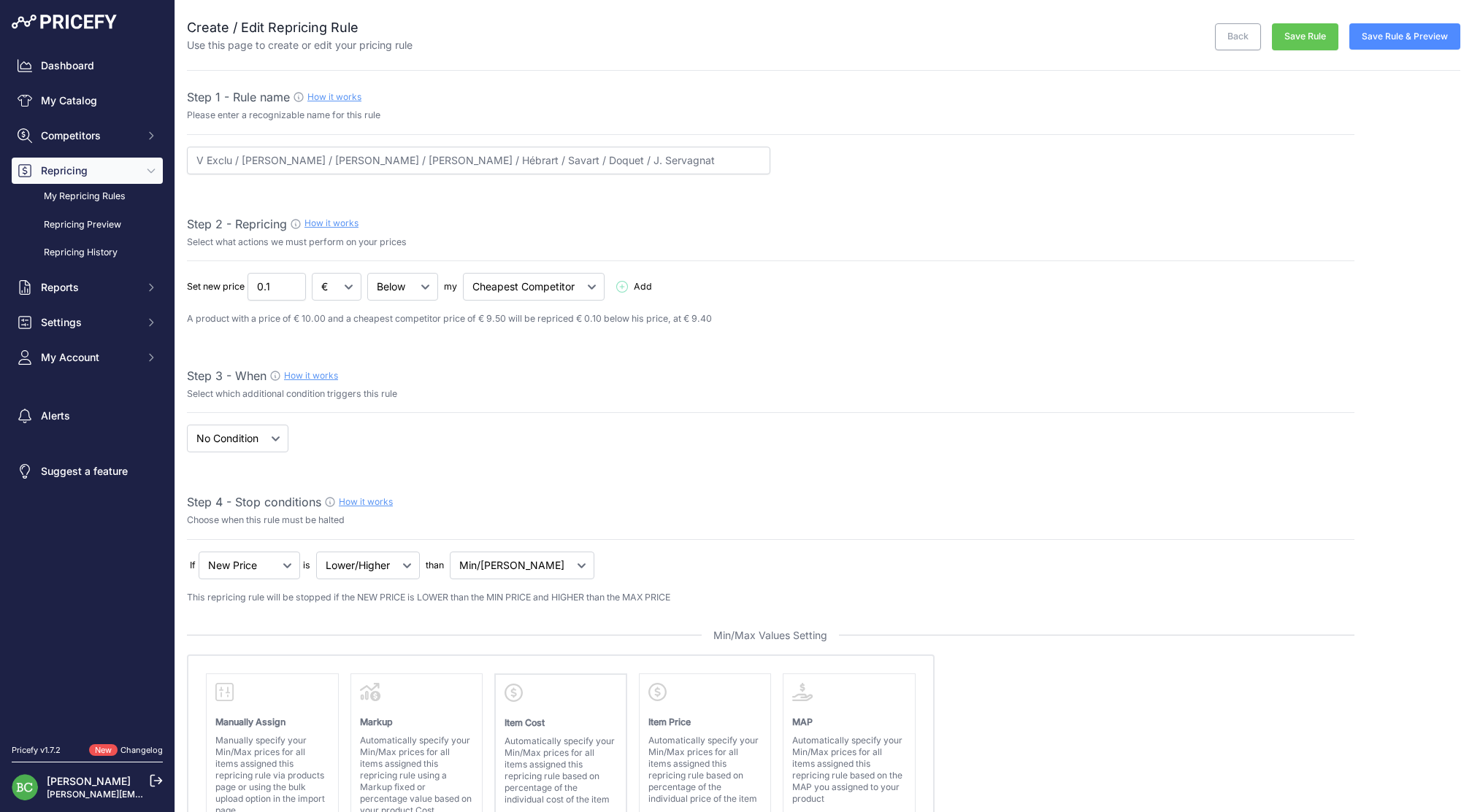
select select "percentage"
select select "7"
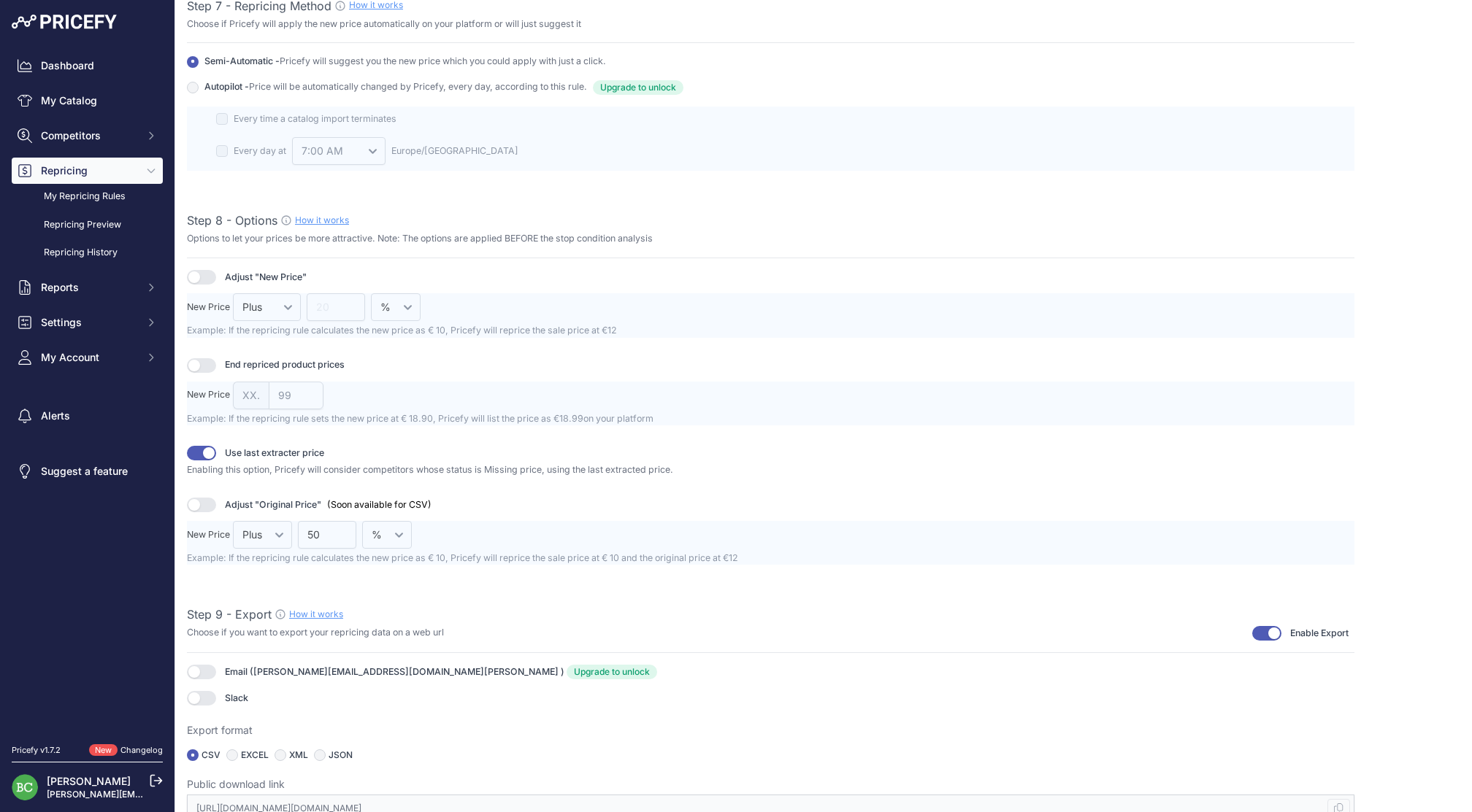
scroll to position [1735, 0]
click at [1336, 804] on icon at bounding box center [1338, 809] width 9 height 10
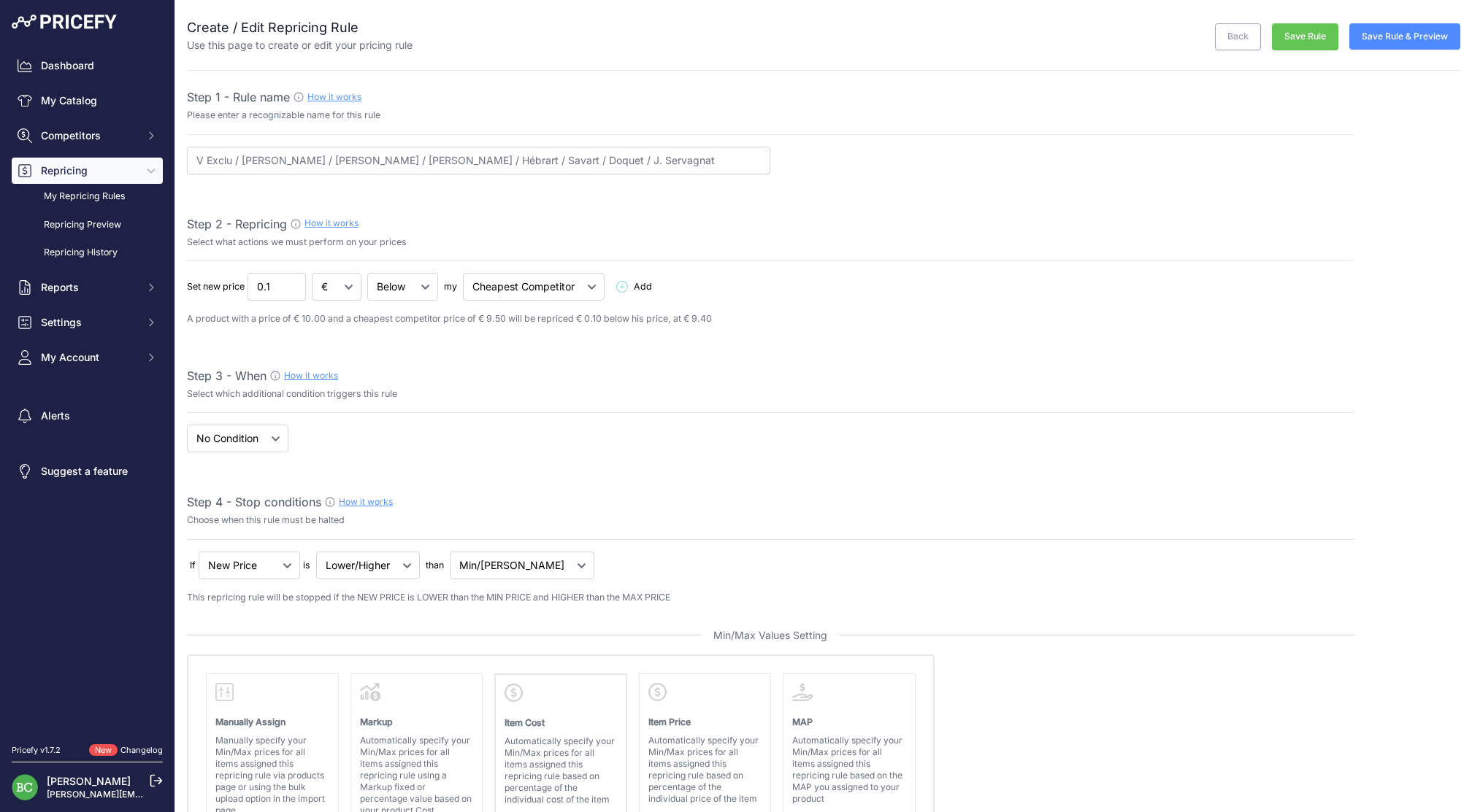
scroll to position [0, 0]
click at [1401, 39] on button "Save Rule & Preview" at bounding box center [1405, 37] width 111 height 26
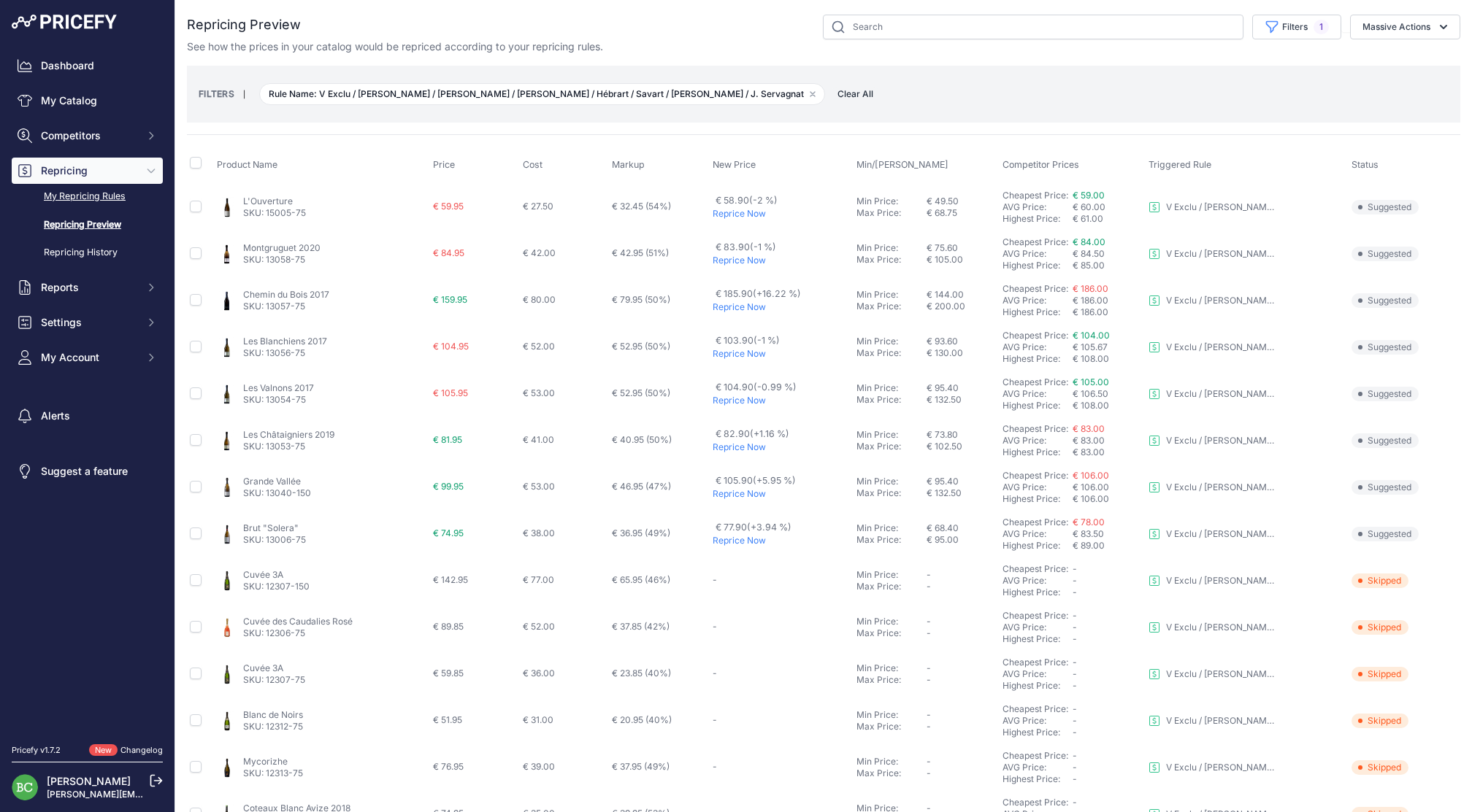
click at [112, 209] on link "My Repricing Rules" at bounding box center [87, 196] width 151 height 26
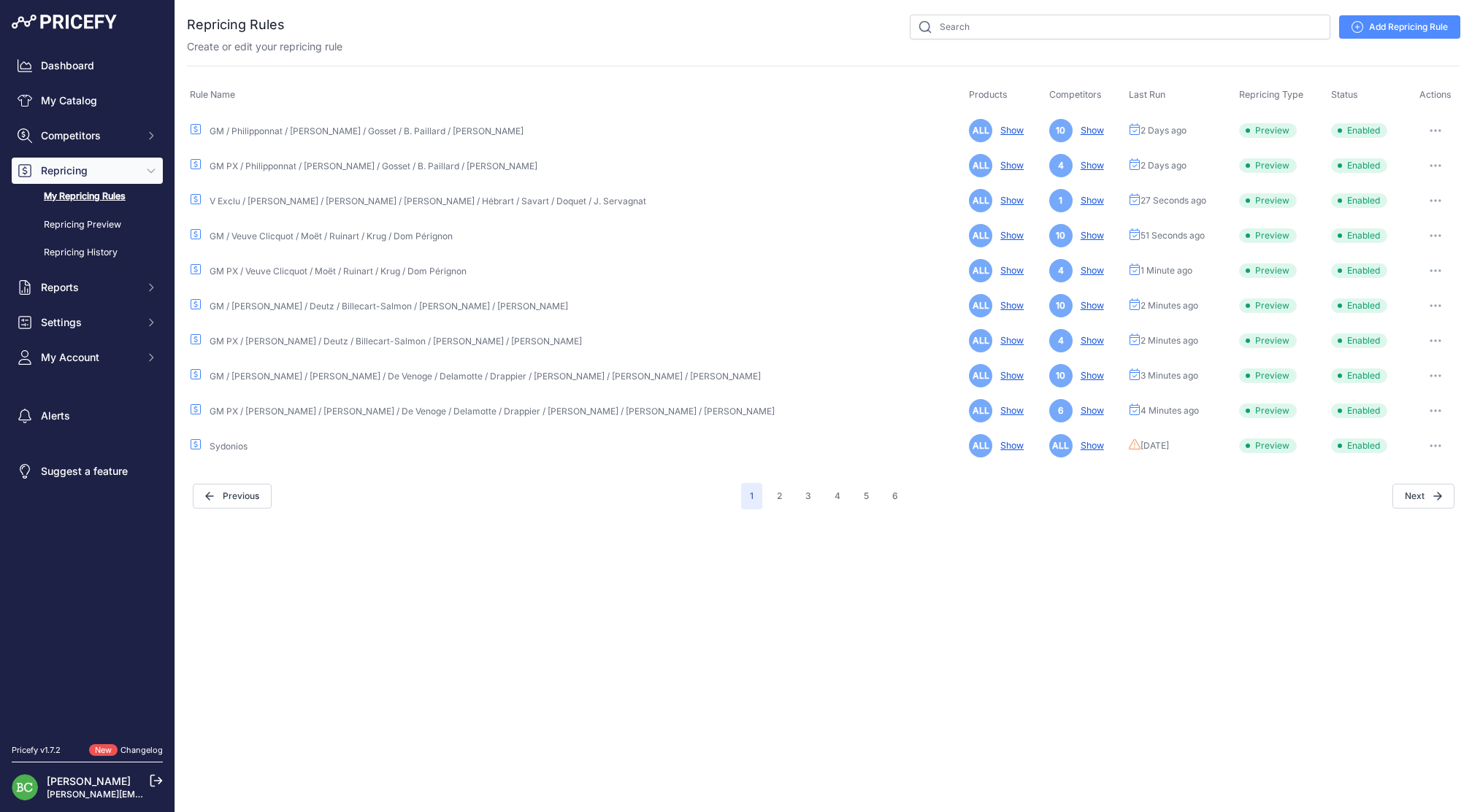
click at [1439, 165] on icon "button" at bounding box center [1439, 165] width 1 height 1
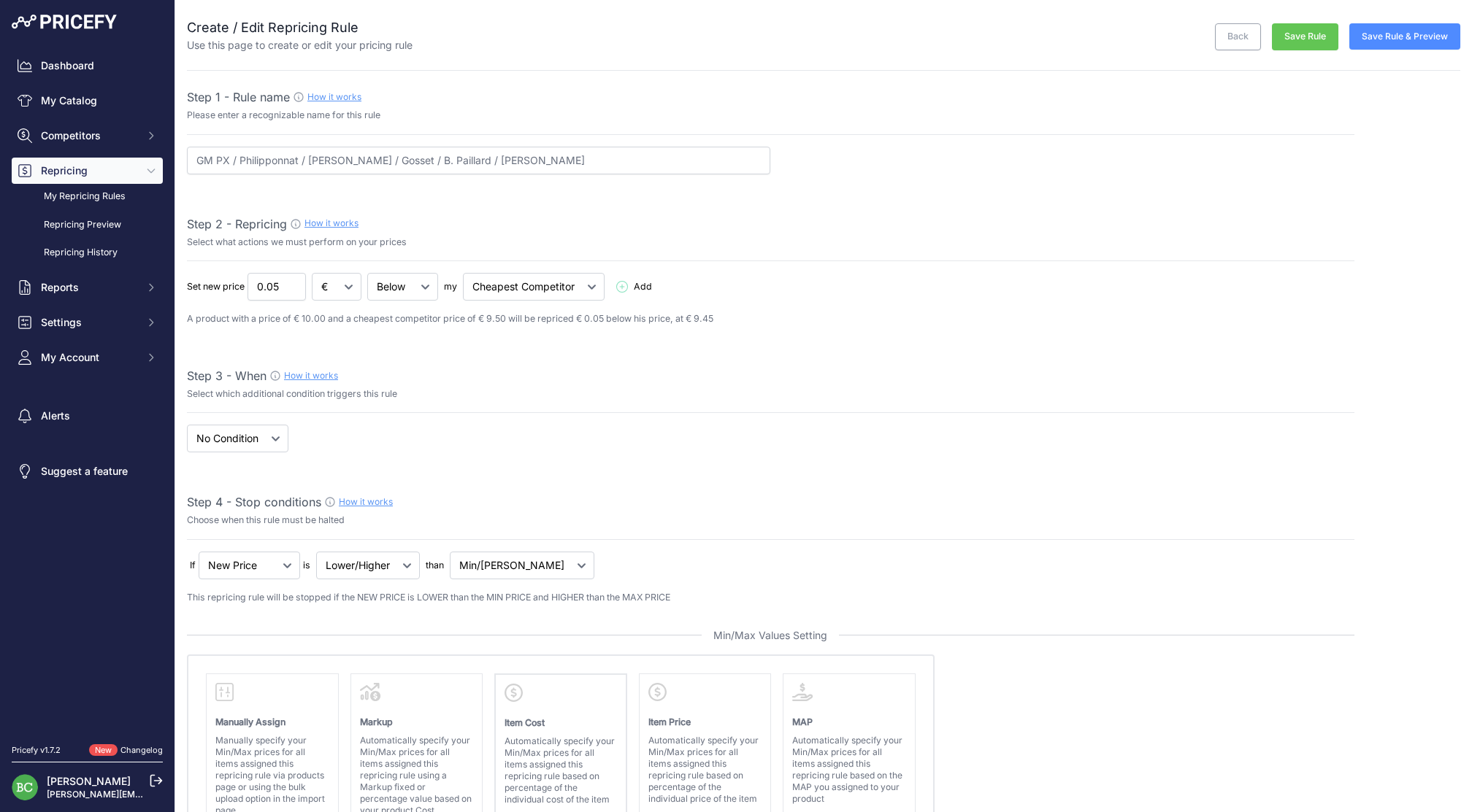
select select "percentage"
select select "7"
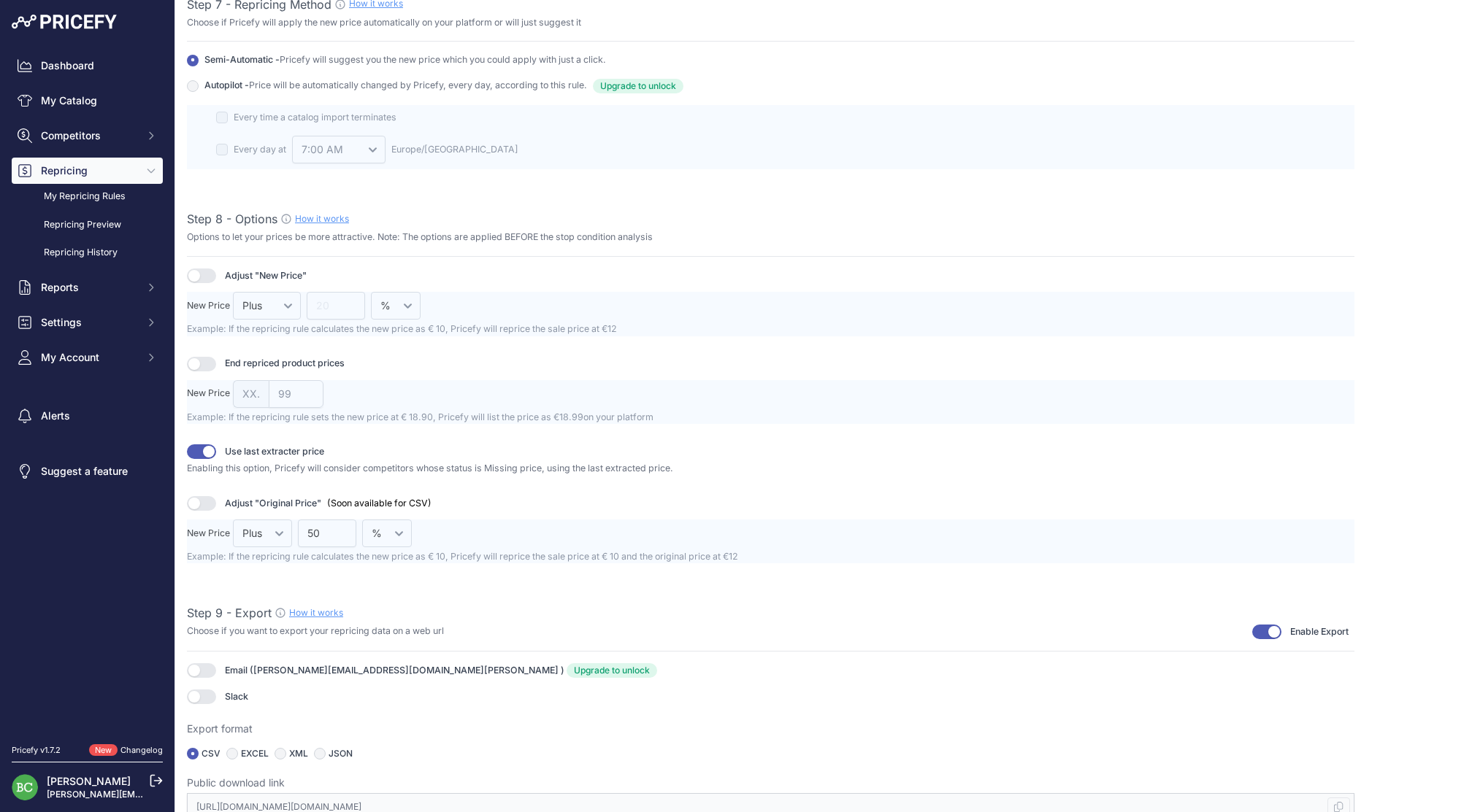
scroll to position [1735, 0]
click at [1338, 800] on kbd at bounding box center [1338, 809] width 22 height 19
click at [1337, 804] on icon at bounding box center [1338, 809] width 9 height 10
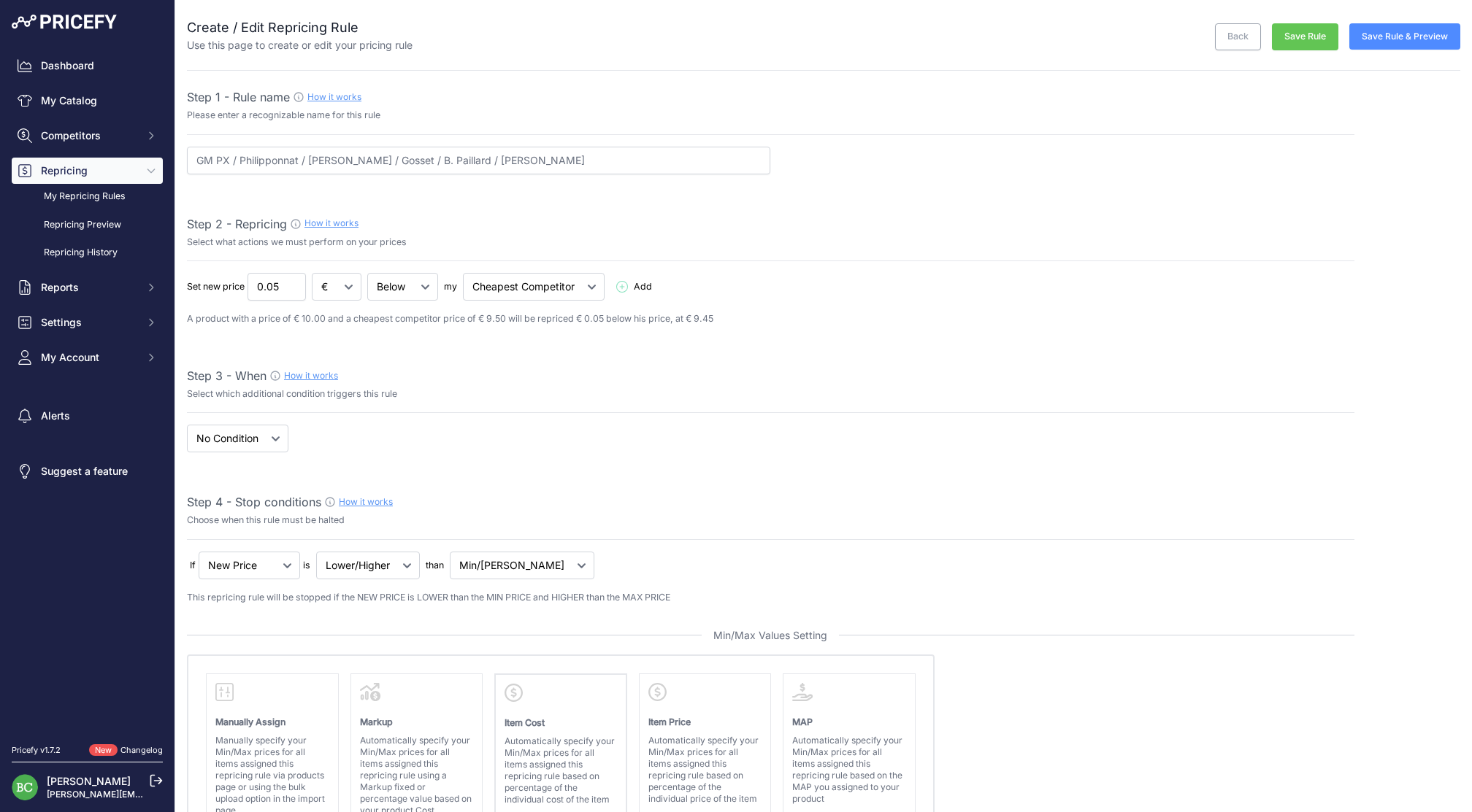
scroll to position [0, 0]
click at [1409, 37] on button "Save Rule & Preview" at bounding box center [1405, 37] width 111 height 26
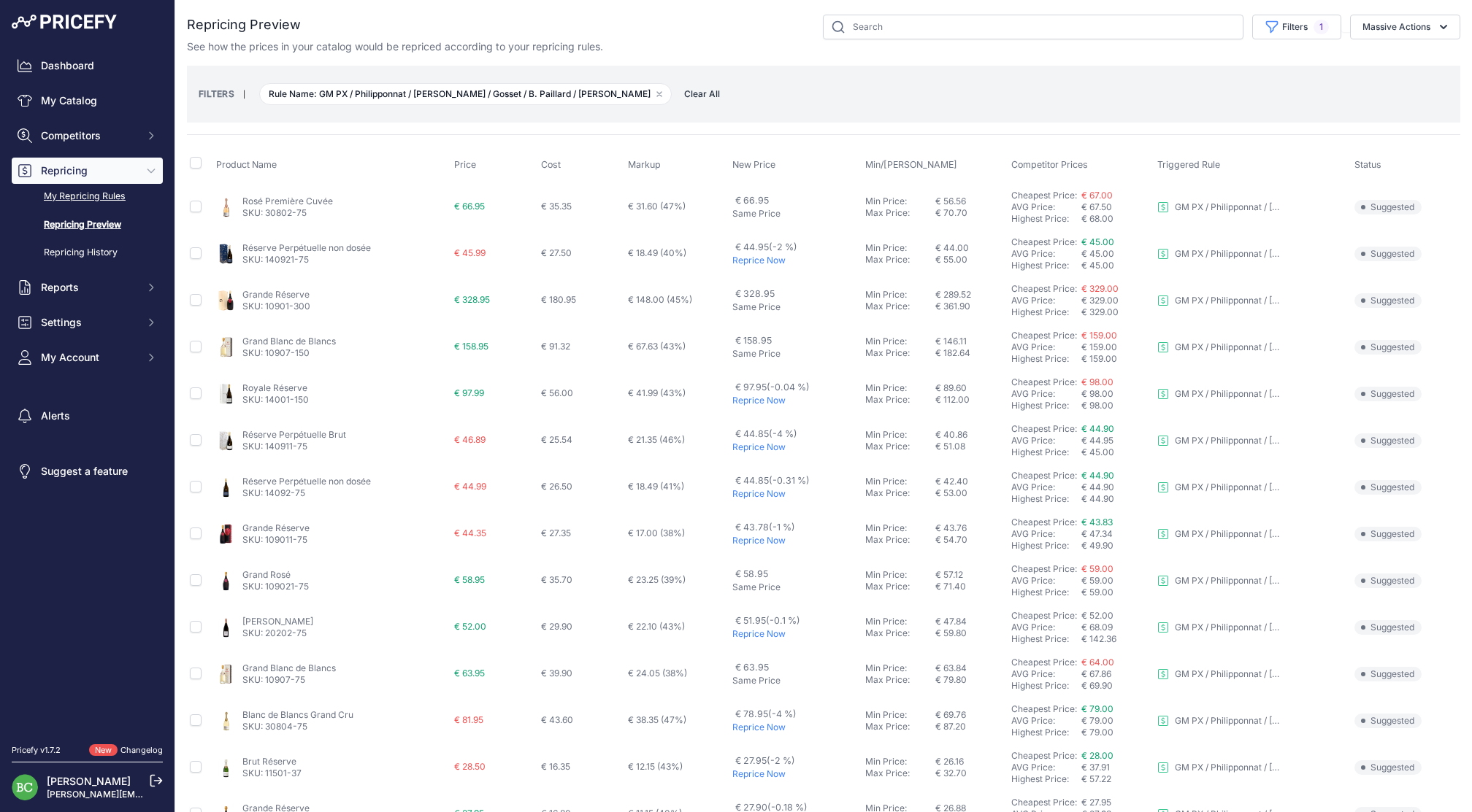
click at [89, 209] on link "My Repricing Rules" at bounding box center [87, 196] width 151 height 26
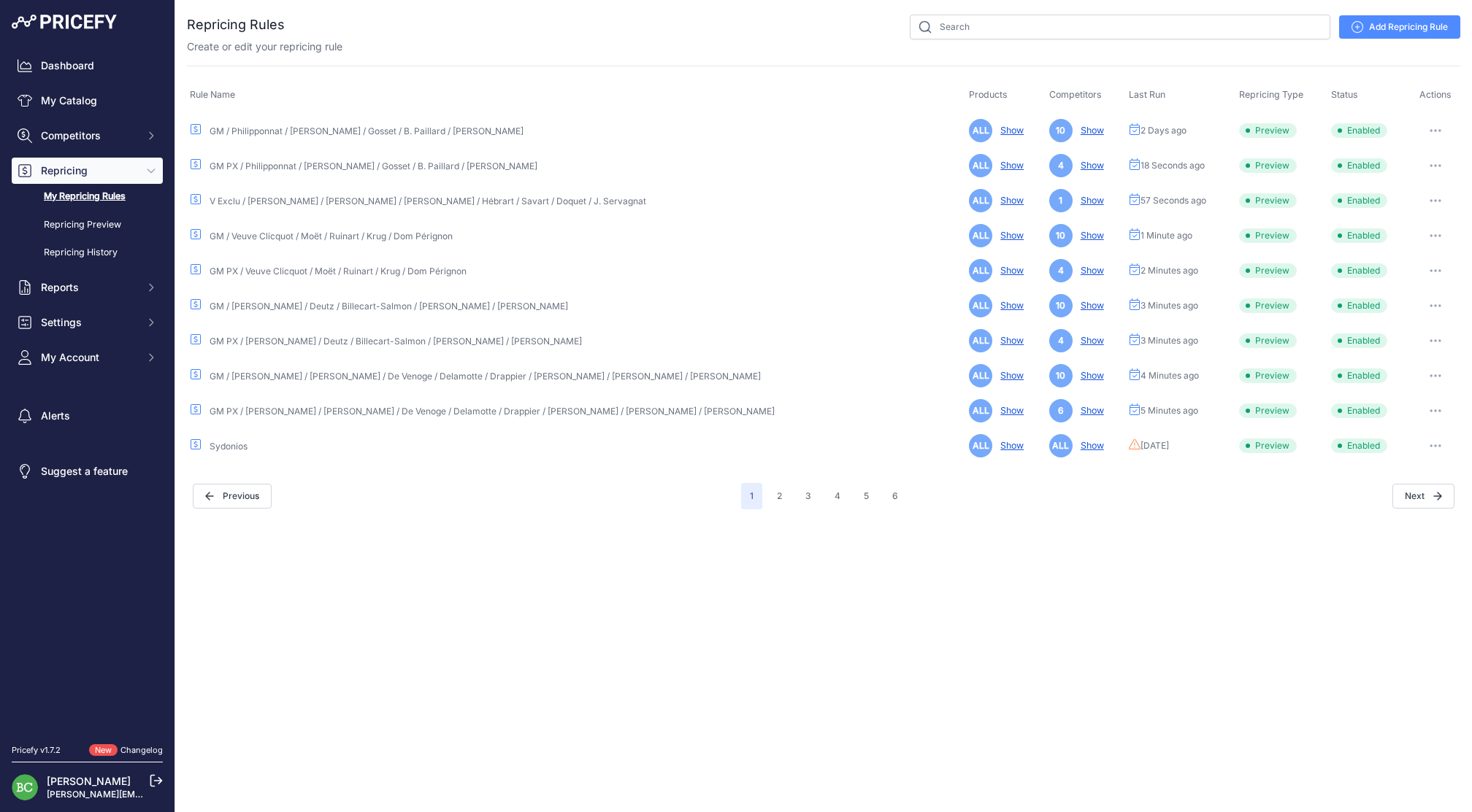
click at [1429, 129] on icon "button" at bounding box center [1435, 130] width 12 height 3
click at [1401, 161] on link "Edit" at bounding box center [1411, 162] width 93 height 24
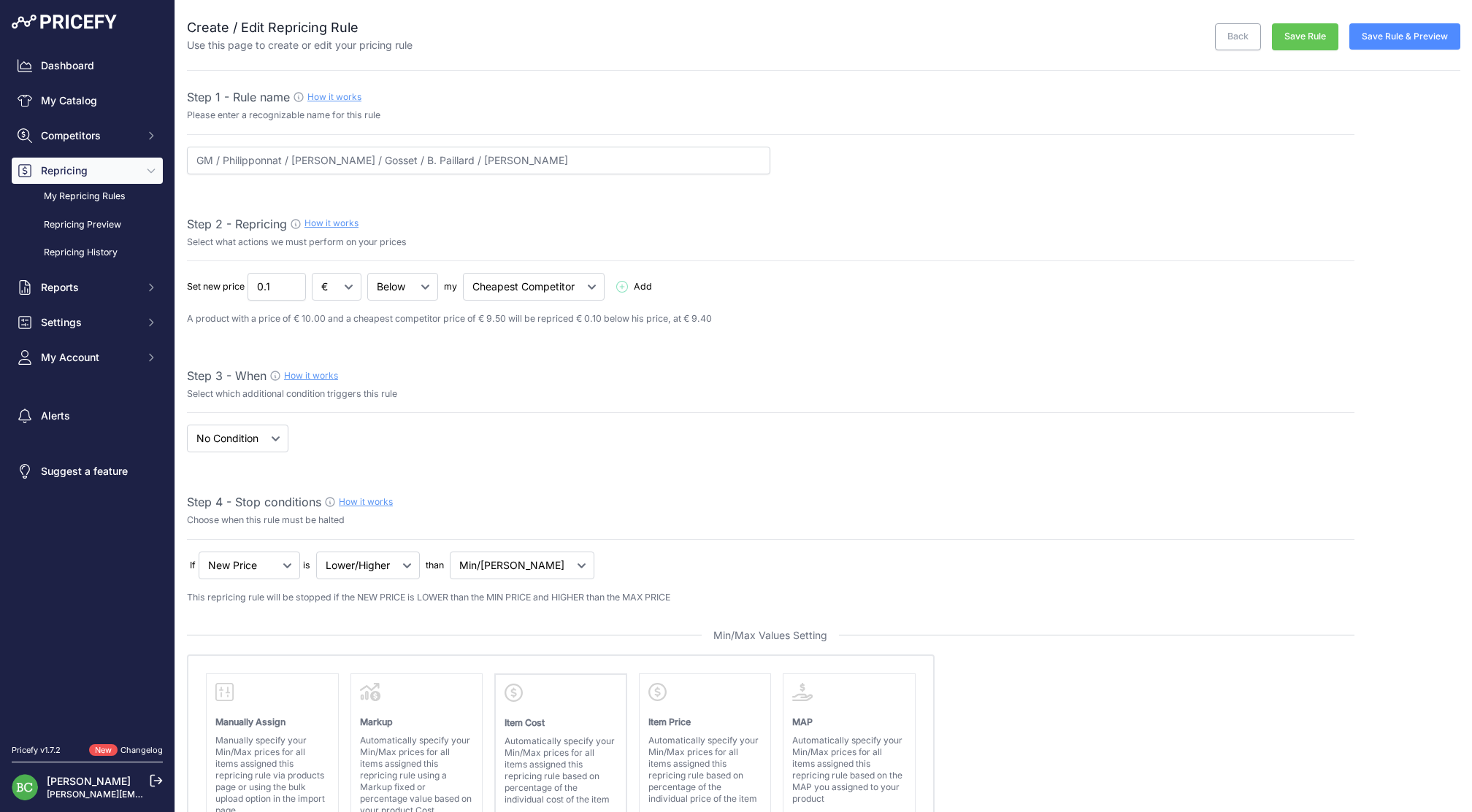
select select "percentage"
select select "7"
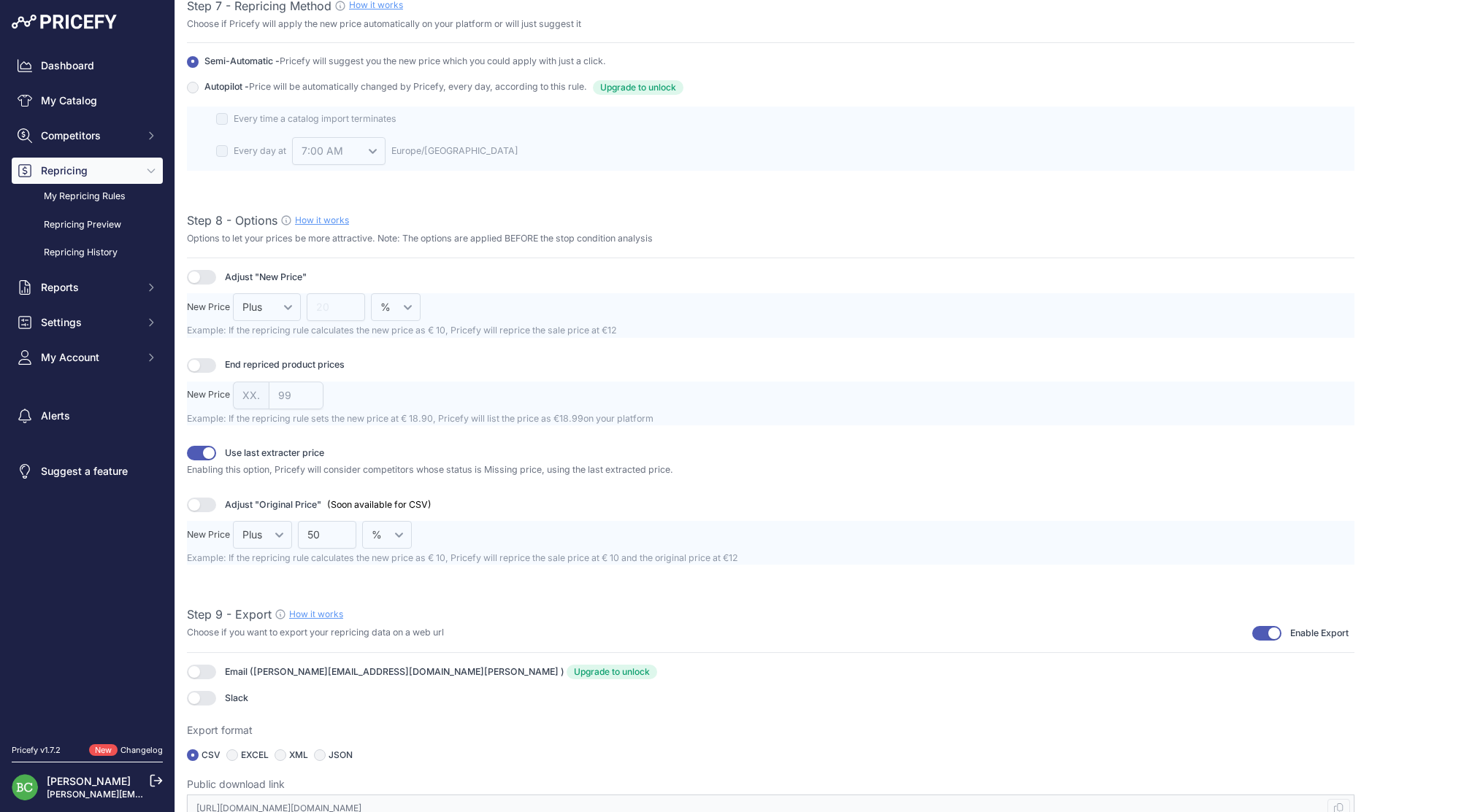
scroll to position [1735, 0]
click at [1344, 800] on kbd at bounding box center [1338, 809] width 22 height 19
click at [1337, 804] on icon at bounding box center [1338, 809] width 9 height 10
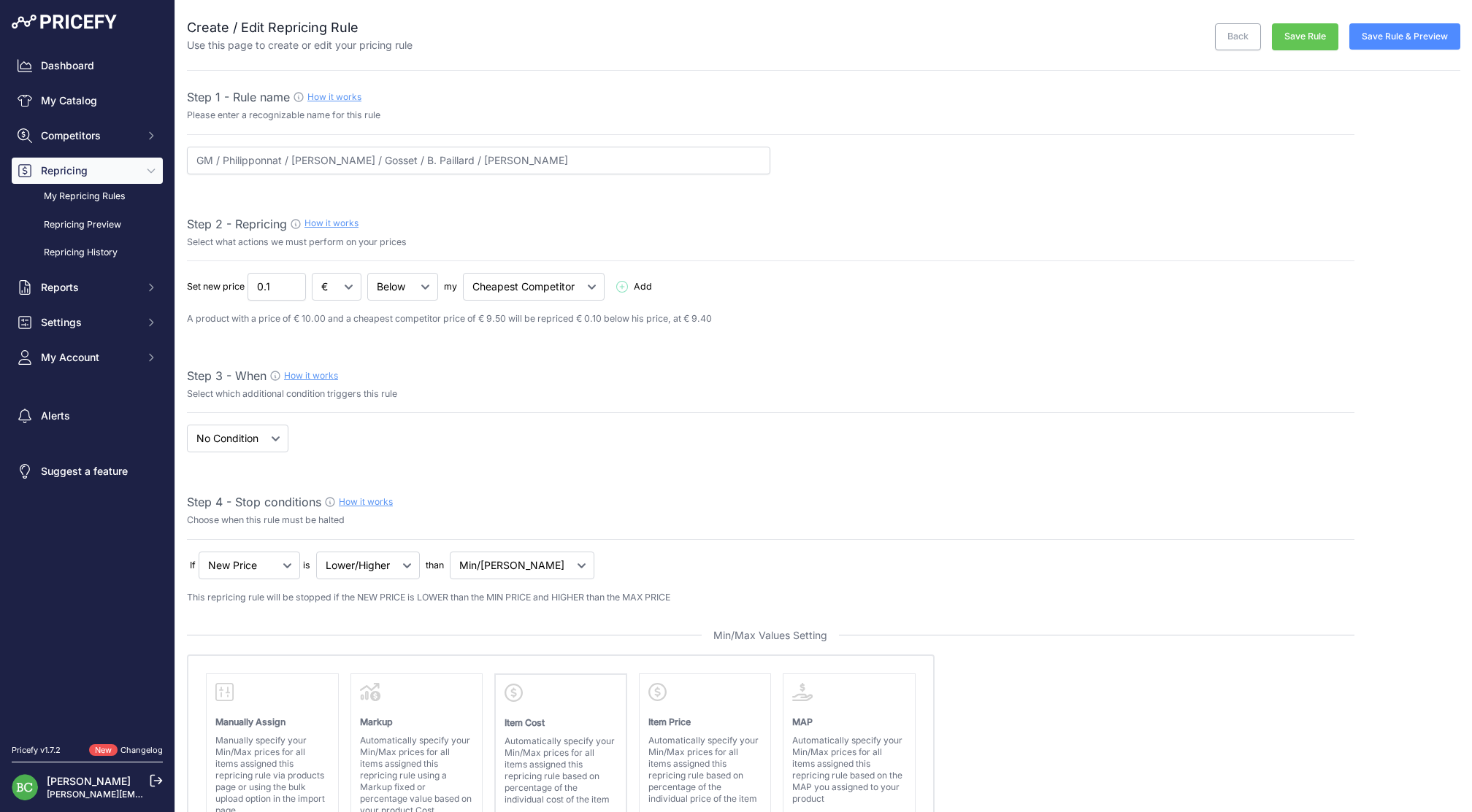
scroll to position [0, 0]
click at [1411, 37] on button "Save Rule & Preview" at bounding box center [1405, 37] width 111 height 26
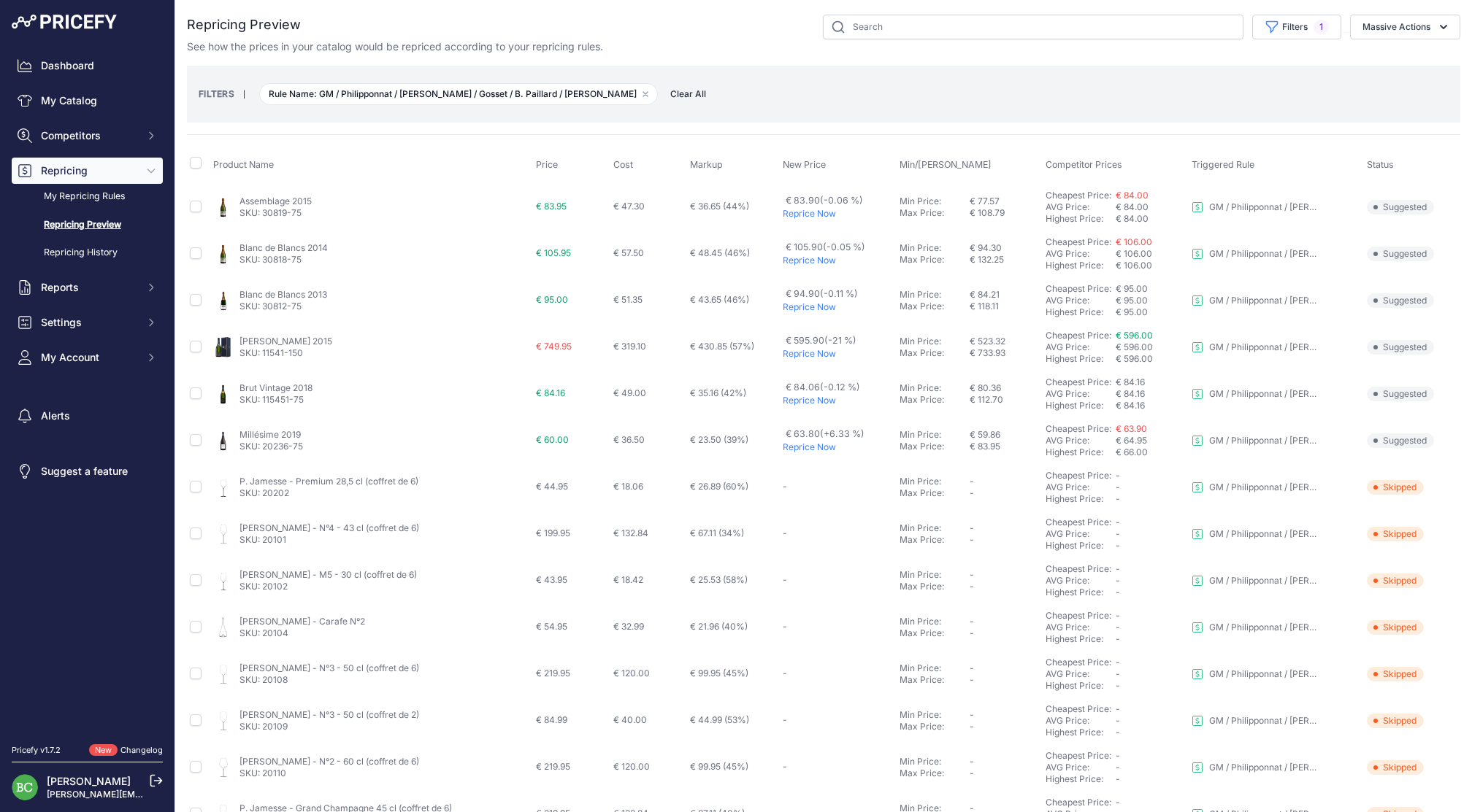
click at [281, 339] on link "[PERSON_NAME] 2015" at bounding box center [285, 341] width 92 height 11
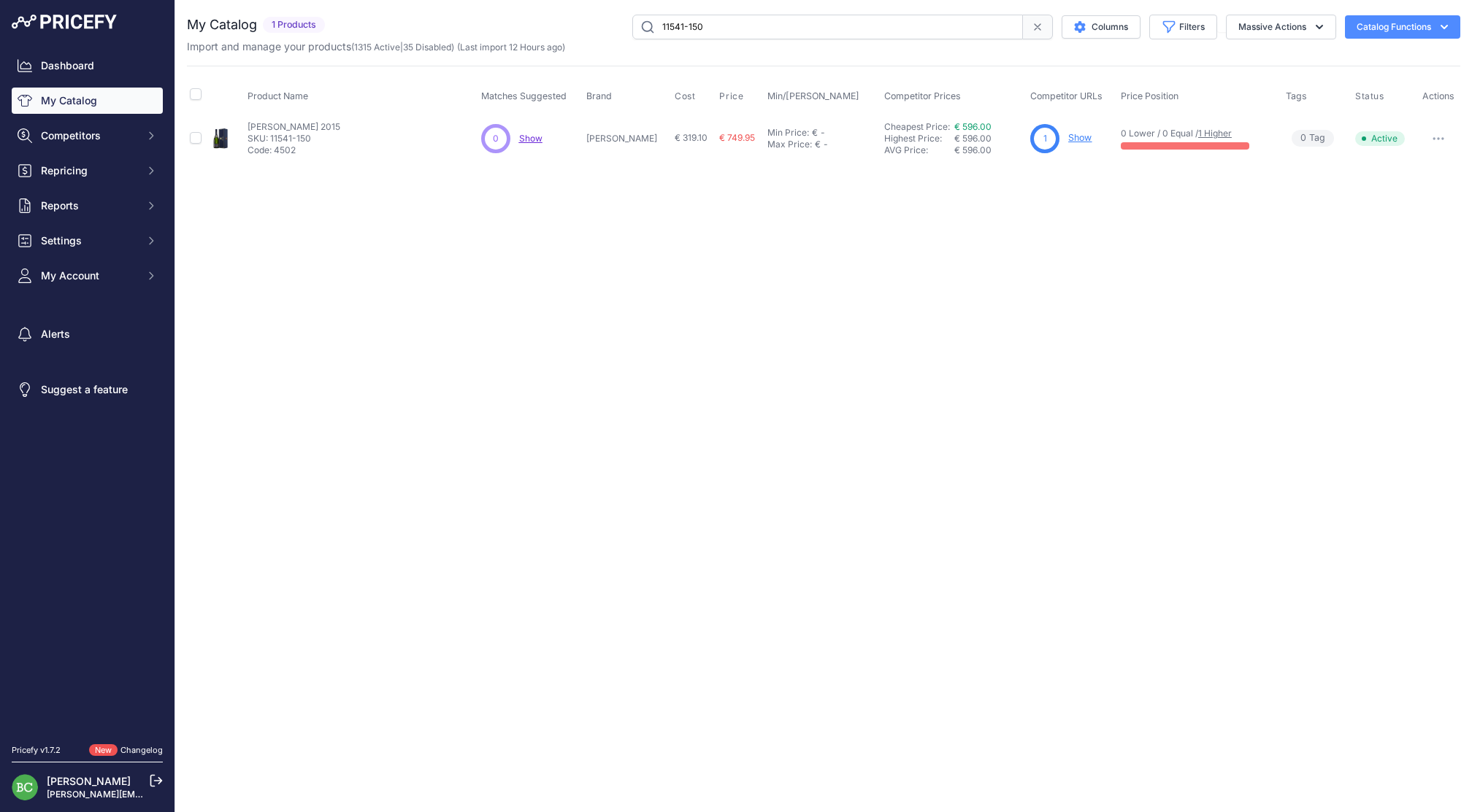
click at [1068, 137] on link "Show" at bounding box center [1080, 137] width 24 height 11
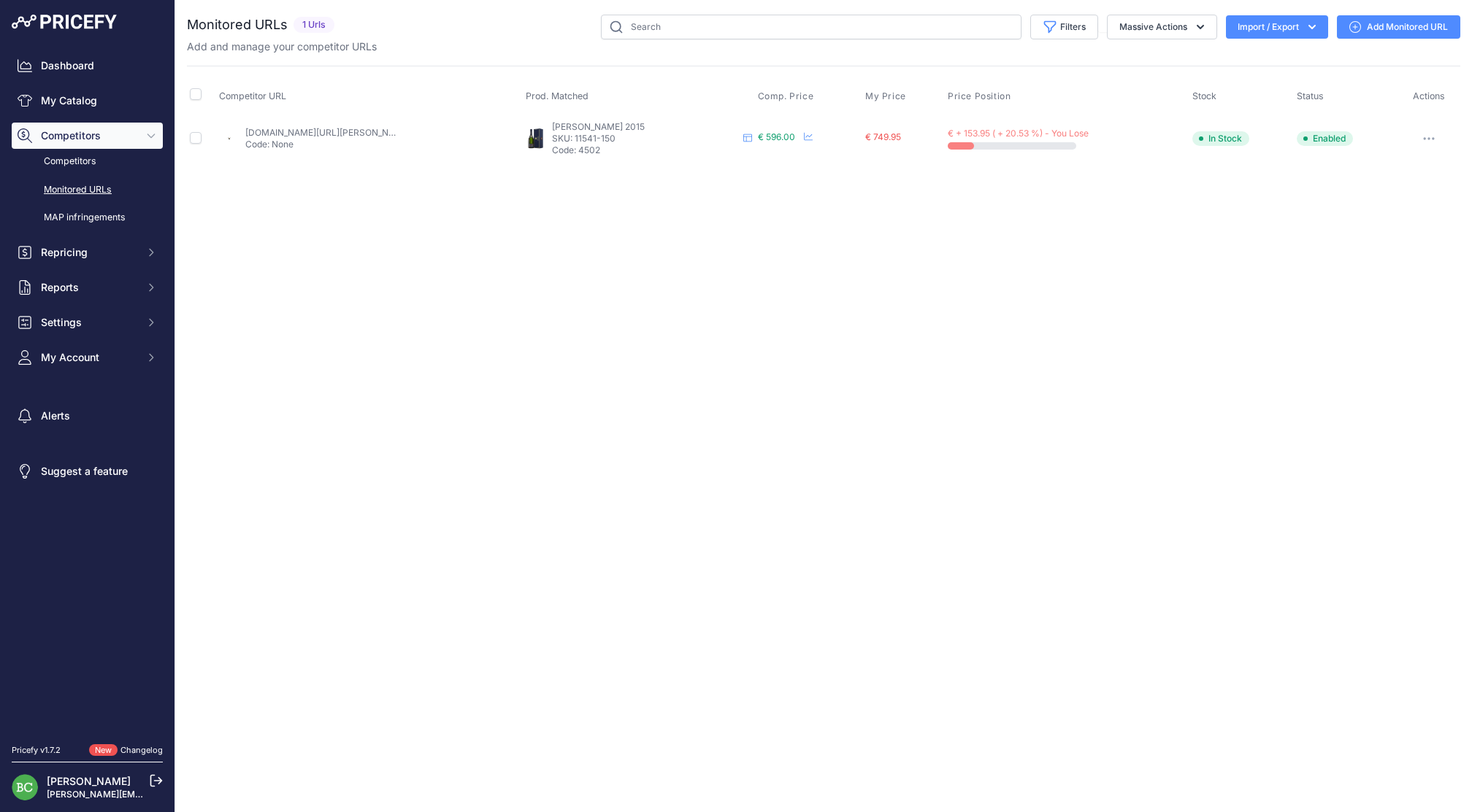
click at [339, 131] on link "[DOMAIN_NAME][URL][PERSON_NAME][PERSON_NAME]" at bounding box center [363, 132] width 236 height 11
